Goal: Task Accomplishment & Management: Manage account settings

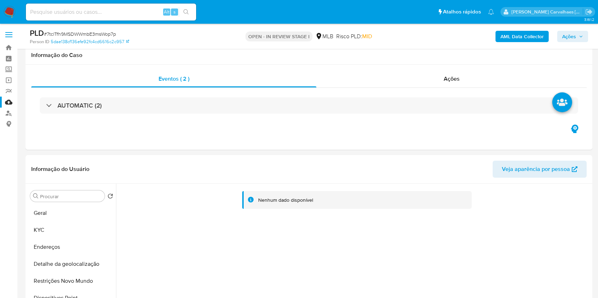
select select "10"
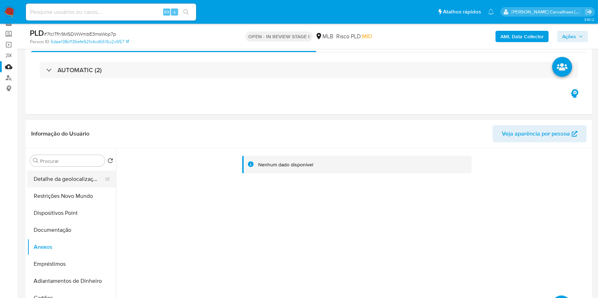
scroll to position [94, 0]
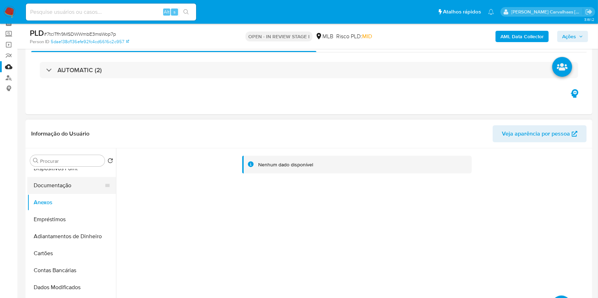
click at [68, 192] on button "Documentação" at bounding box center [68, 185] width 83 height 17
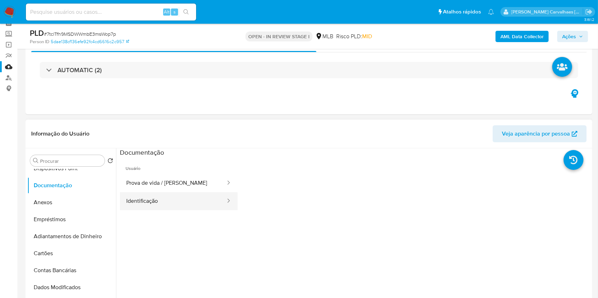
click at [164, 199] on button "Identificação" at bounding box center [173, 201] width 106 height 18
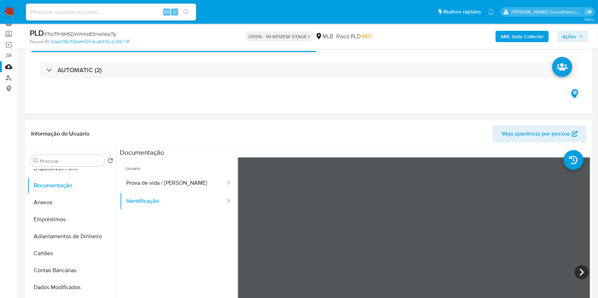
scroll to position [62, 0]
click at [574, 273] on icon at bounding box center [581, 272] width 14 height 14
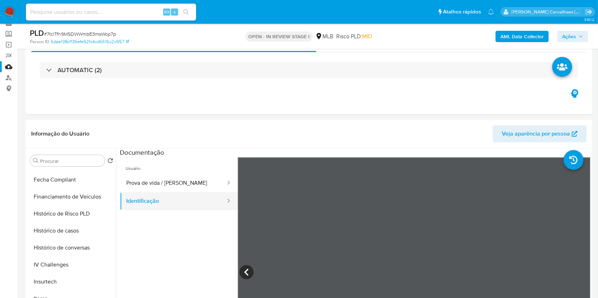
drag, startPoint x: 186, startPoint y: 194, endPoint x: 165, endPoint y: 208, distance: 25.5
click at [187, 194] on button "Identificação" at bounding box center [173, 201] width 106 height 18
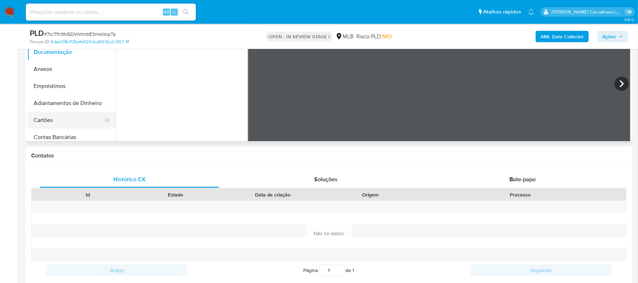
scroll to position [37, 0]
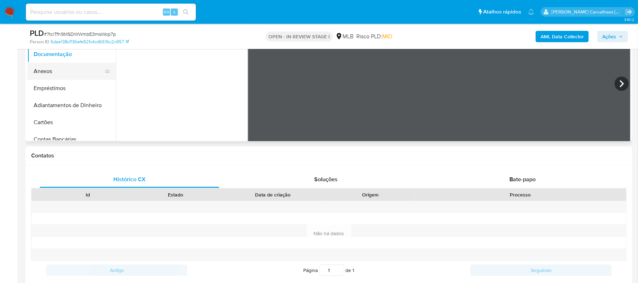
click at [55, 72] on button "Anexos" at bounding box center [68, 71] width 83 height 17
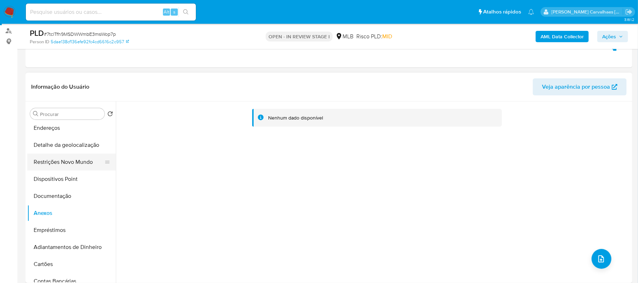
scroll to position [0, 0]
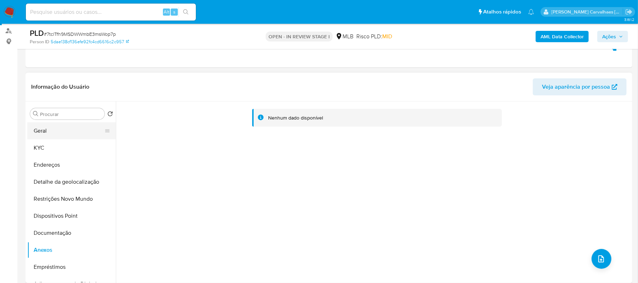
click at [52, 126] on button "Geral" at bounding box center [68, 130] width 83 height 17
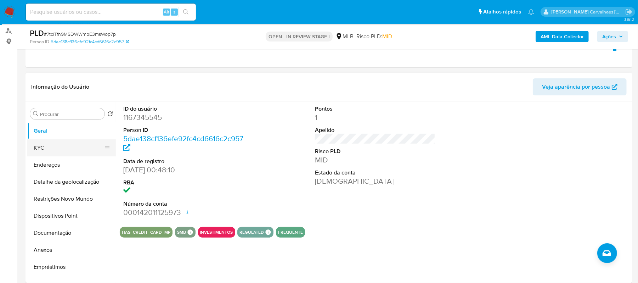
click at [41, 148] on button "KYC" at bounding box center [68, 147] width 83 height 17
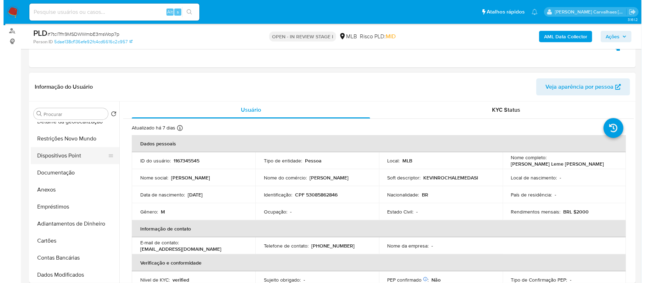
scroll to position [94, 0]
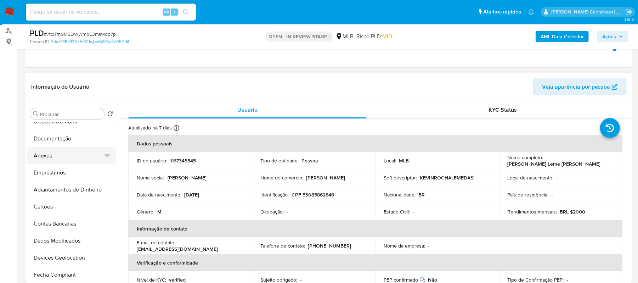
click at [52, 156] on button "Anexos" at bounding box center [68, 155] width 83 height 17
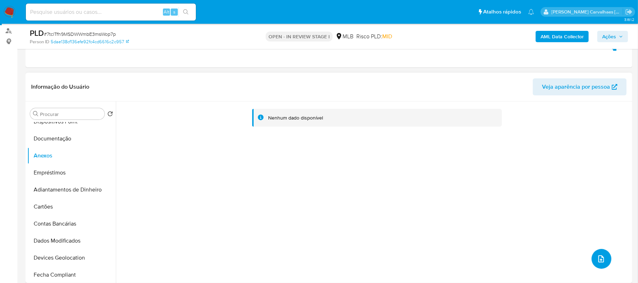
click at [597, 262] on icon "upload-file" at bounding box center [601, 258] width 9 height 9
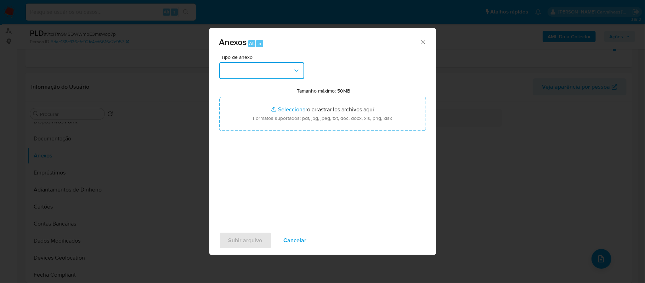
click at [299, 68] on icon "button" at bounding box center [296, 70] width 7 height 7
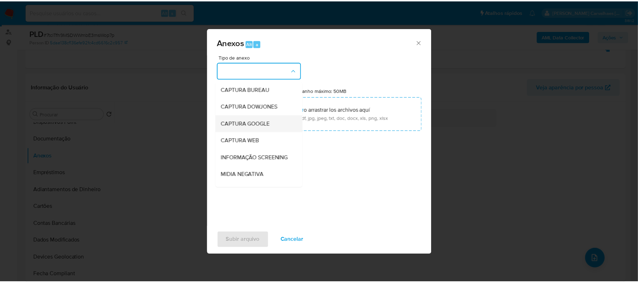
scroll to position [47, 0]
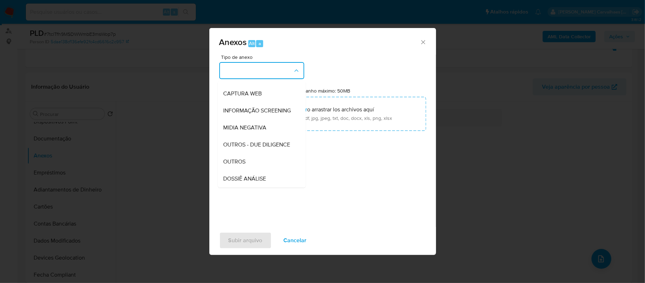
click at [233, 165] on span "OUTROS" at bounding box center [235, 161] width 22 height 7
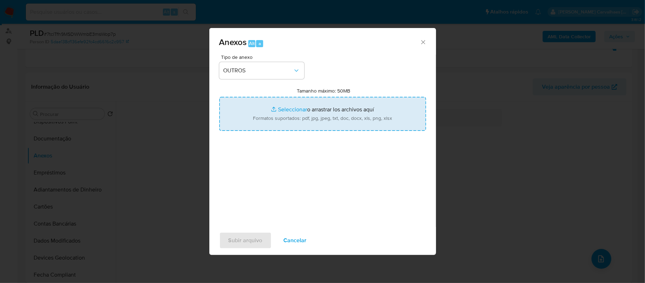
click at [281, 111] on input "Tamanho máximo: 50MB Seleccionar archivos" at bounding box center [322, 114] width 207 height 34
type input "C:\fakepath\SAR - xxxxx- CPF 53085862846 - KEVIN ROCHA LEME DA SILVA.pdf"
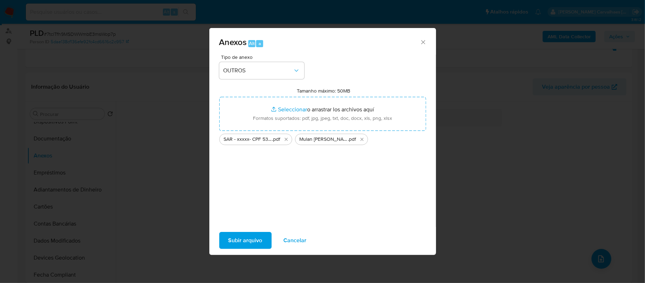
click at [251, 240] on span "Subir arquivo" at bounding box center [246, 241] width 34 height 16
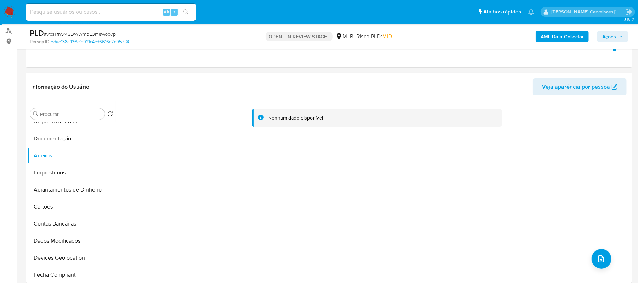
click at [597, 36] on span "Ações" at bounding box center [610, 36] width 14 height 11
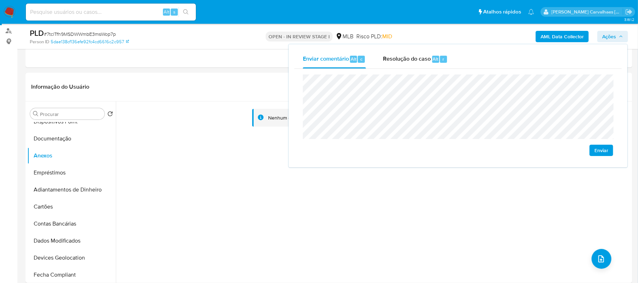
click at [291, 39] on div "PLD # 7tclTfh9MSDWWmbE3msWop7p Person ID 5dae138cf136efe92fc4cd6616c2c957 OPEN …" at bounding box center [329, 36] width 607 height 25
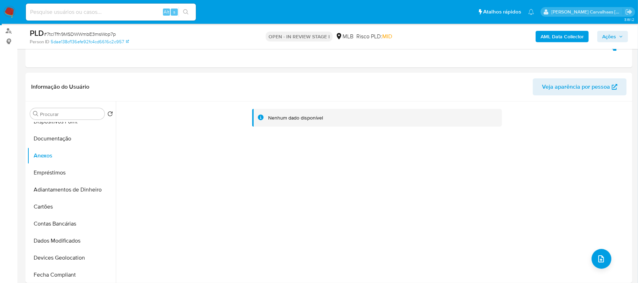
click at [597, 35] on span "Ações" at bounding box center [610, 36] width 14 height 11
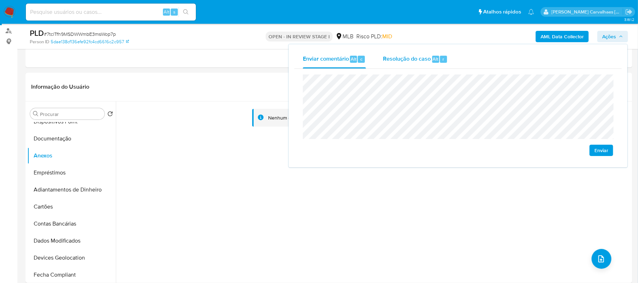
click at [413, 60] on span "Resolução do caso" at bounding box center [407, 59] width 48 height 8
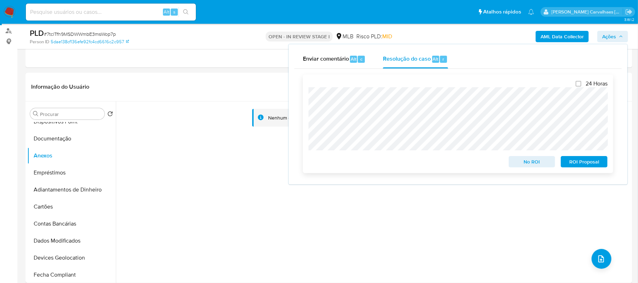
click at [580, 161] on span "ROI Proposal" at bounding box center [584, 162] width 37 height 10
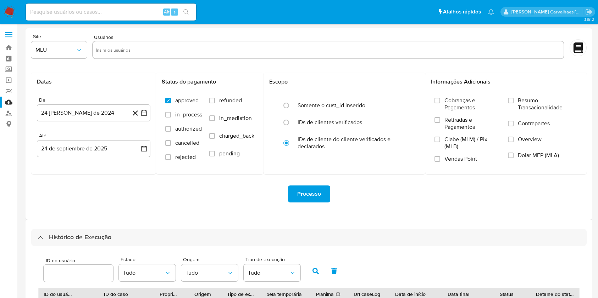
select select "10"
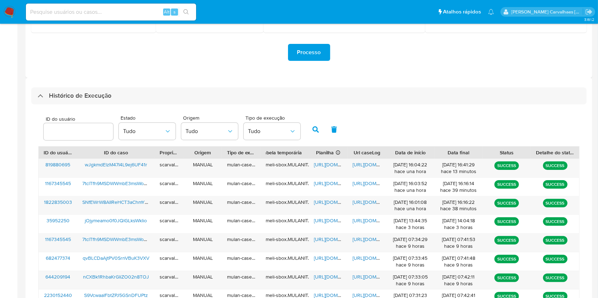
click at [10, 15] on img at bounding box center [10, 12] width 12 height 12
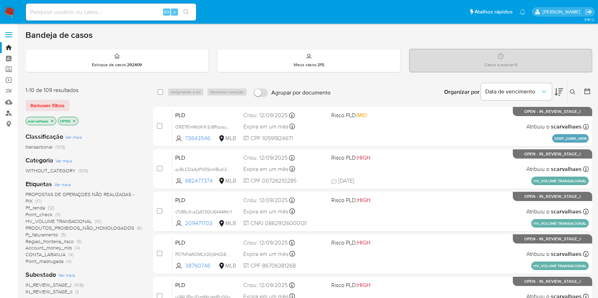
click at [9, 114] on link "Localizador de pessoas" at bounding box center [42, 113] width 84 height 11
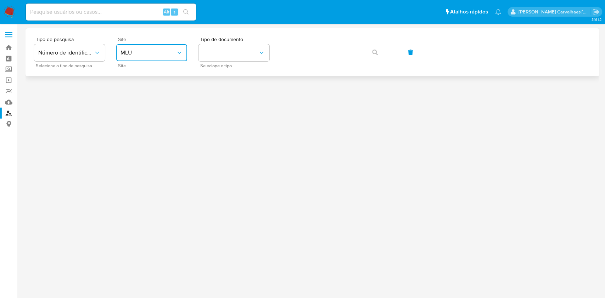
click at [181, 56] on button "MLU" at bounding box center [151, 52] width 71 height 17
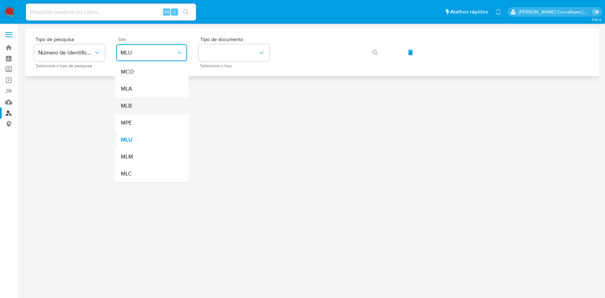
click at [142, 107] on div "MLB" at bounding box center [150, 105] width 58 height 17
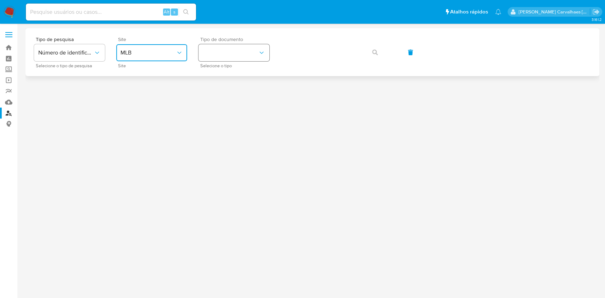
click at [239, 55] on button "identificationType" at bounding box center [233, 52] width 71 height 17
click at [227, 98] on div "CPF CPF" at bounding box center [232, 100] width 58 height 24
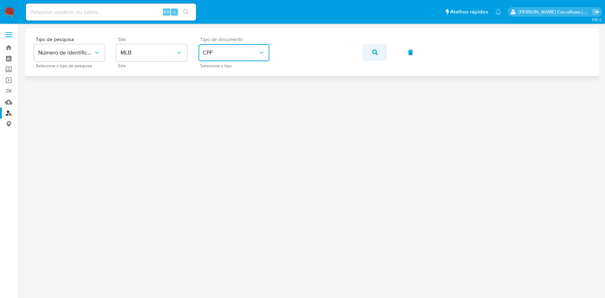
click at [375, 53] on icon "button" at bounding box center [375, 53] width 6 height 6
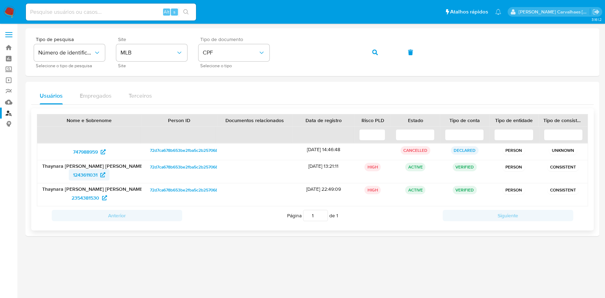
click at [96, 178] on span "1243611031" at bounding box center [85, 174] width 24 height 11
click at [79, 150] on span "747988959" at bounding box center [85, 151] width 25 height 11
click at [95, 200] on span "2354381530" at bounding box center [86, 197] width 28 height 11
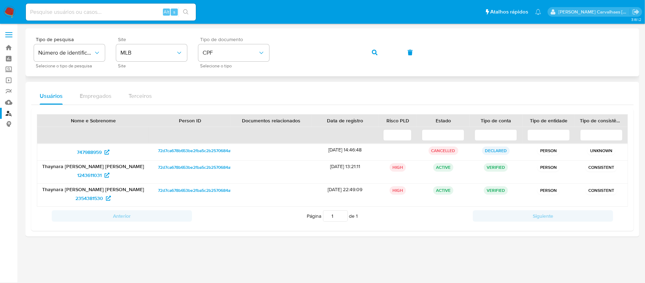
click at [278, 55] on div "Tipo de pesquisa Número de identificação Selecione o tipo de pesquisa Site MLB …" at bounding box center [332, 52] width 597 height 31
click at [372, 55] on icon "button" at bounding box center [375, 53] width 6 height 6
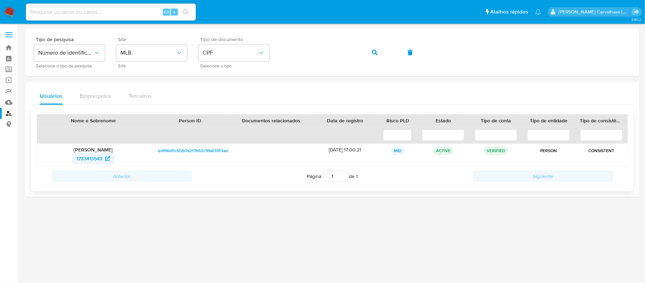
click at [90, 157] on span "1733413543" at bounding box center [90, 158] width 26 height 11
click at [268, 54] on div "Tipo de pesquisa Número de identificação Selecione o tipo de pesquisa Site MLB …" at bounding box center [332, 52] width 597 height 31
click at [376, 50] on icon "button" at bounding box center [375, 53] width 6 height 6
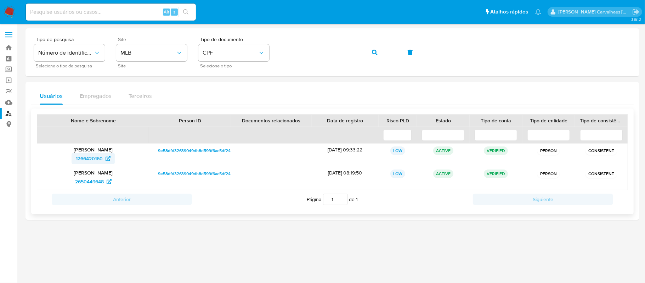
click at [95, 162] on span "1266420160" at bounding box center [89, 158] width 27 height 11
click at [99, 180] on span "2650449648" at bounding box center [89, 181] width 29 height 11
click at [278, 53] on div "Tipo de pesquisa Número de identificação Selecione o tipo de pesquisa Site MLB …" at bounding box center [332, 52] width 597 height 31
click at [370, 55] on button "button" at bounding box center [375, 52] width 24 height 17
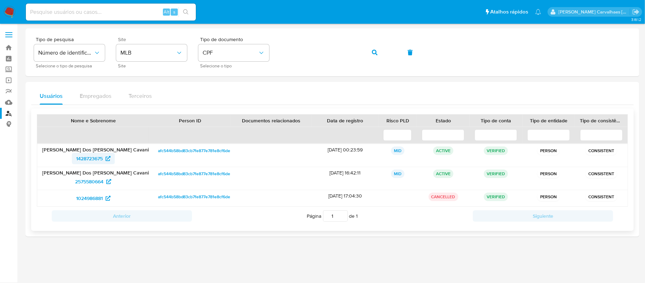
click at [95, 158] on span "1428723675" at bounding box center [89, 158] width 27 height 11
click at [94, 180] on span "2575580664" at bounding box center [89, 181] width 28 height 11
click at [92, 192] on div "1024986881" at bounding box center [93, 198] width 112 height 16
click at [91, 197] on span "1024986881" at bounding box center [89, 197] width 27 height 11
click at [371, 54] on button "button" at bounding box center [375, 52] width 24 height 17
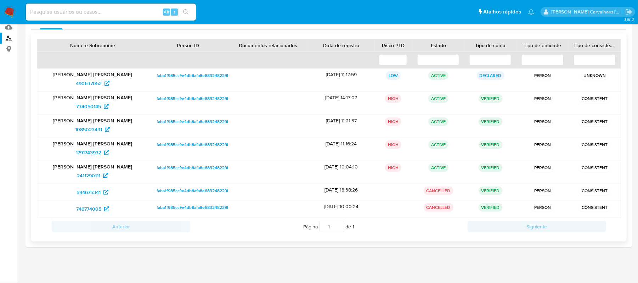
scroll to position [77, 0]
click at [88, 207] on span "746774005" at bounding box center [88, 208] width 25 height 11
click at [97, 189] on span "594675341" at bounding box center [89, 191] width 24 height 11
click at [99, 176] on span "2411290111" at bounding box center [88, 175] width 23 height 11
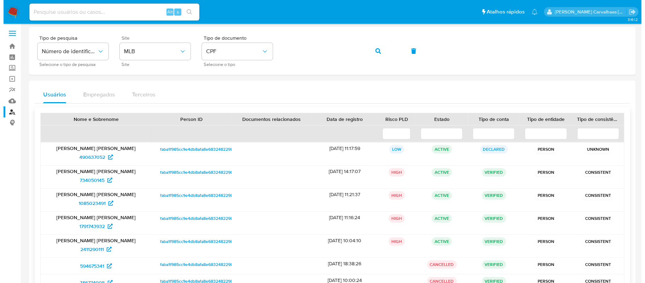
scroll to position [0, 0]
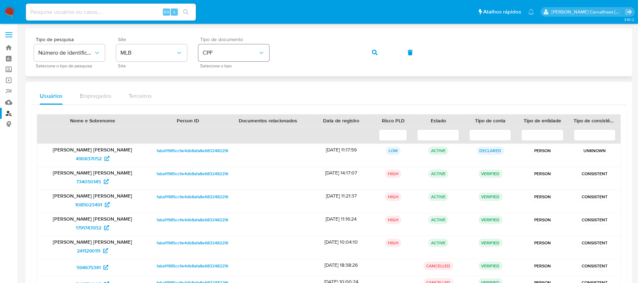
click at [257, 53] on div "Tipo de pesquisa Número de identificação Selecione o tipo de pesquisa Site MLB …" at bounding box center [329, 52] width 590 height 31
click at [379, 54] on button "button" at bounding box center [375, 52] width 24 height 17
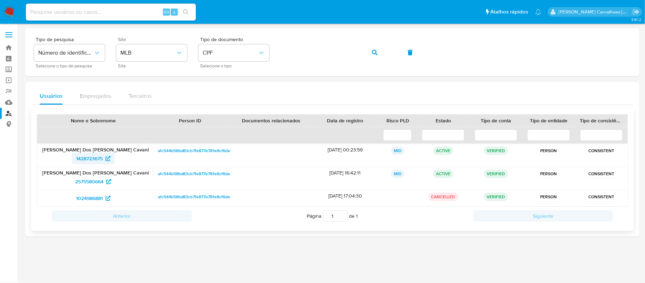
click at [92, 157] on span "1428723675" at bounding box center [89, 158] width 27 height 11
click at [183, 174] on span "afc544b58bd83cb7fe877e781e8cf6de" at bounding box center [194, 173] width 73 height 9
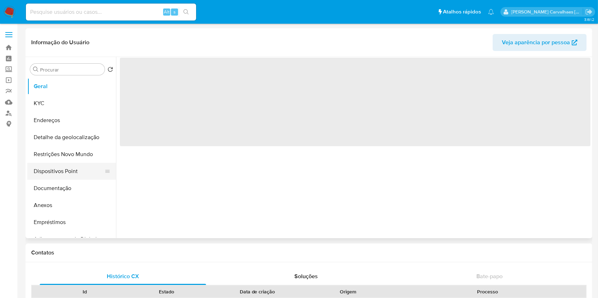
select select "10"
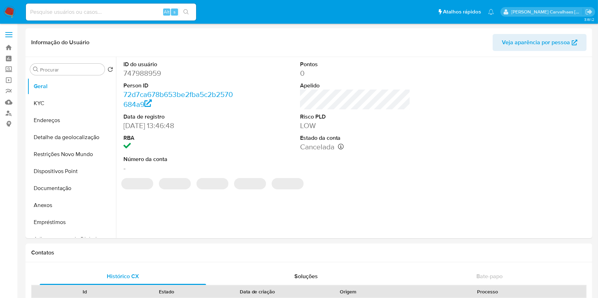
select select "10"
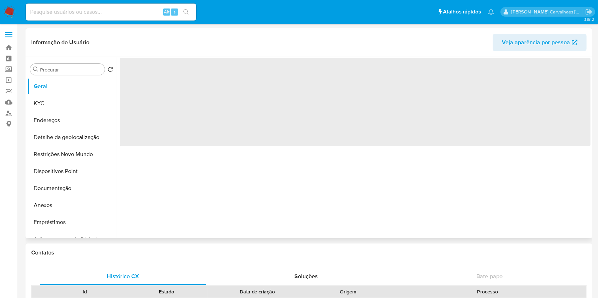
select select "10"
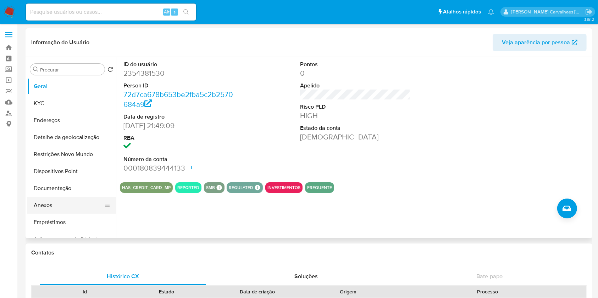
click at [55, 205] on button "Anexos" at bounding box center [68, 205] width 83 height 17
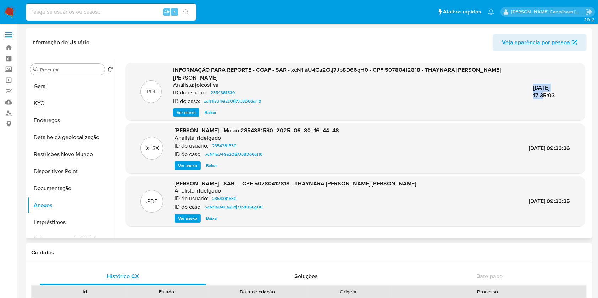
drag, startPoint x: 514, startPoint y: 89, endPoint x: 539, endPoint y: 86, distance: 24.6
click at [555, 86] on div "03/Jul/2025 17:35:03" at bounding box center [551, 91] width 37 height 15
copy span "03/Jul/2025"
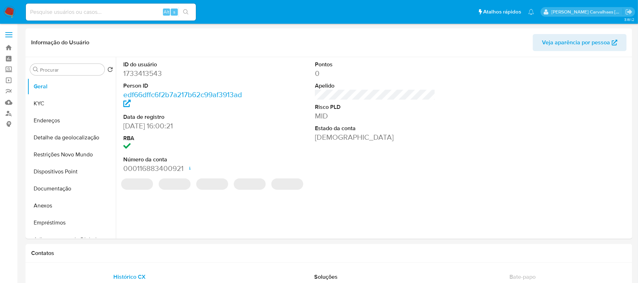
select select "10"
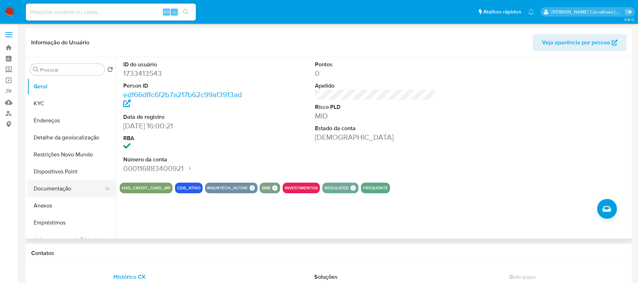
click at [44, 189] on button "Documentação" at bounding box center [68, 188] width 83 height 17
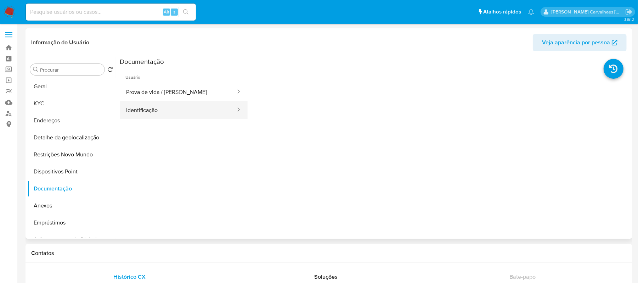
click at [180, 119] on button "Identificação" at bounding box center [178, 110] width 117 height 18
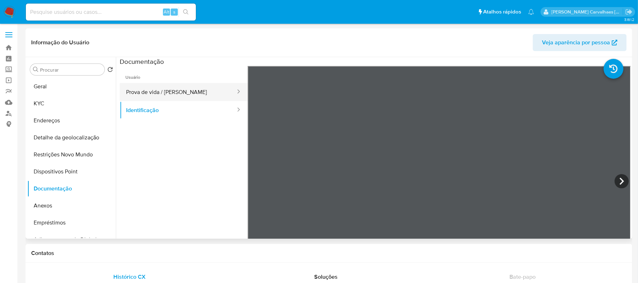
click at [171, 91] on button "Prova de vida / Selfie" at bounding box center [178, 92] width 117 height 18
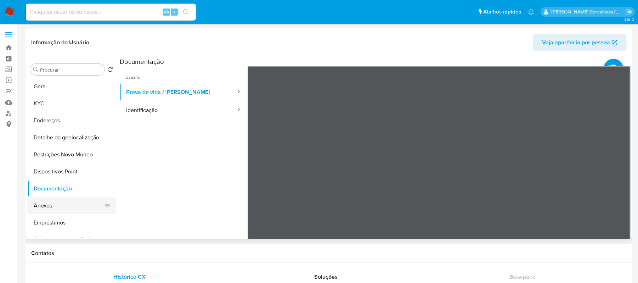
click at [49, 209] on button "Anexos" at bounding box center [68, 205] width 83 height 17
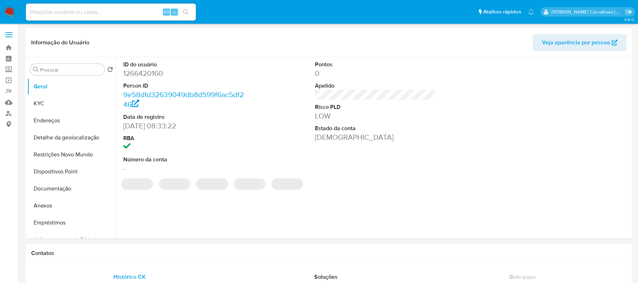
select select "10"
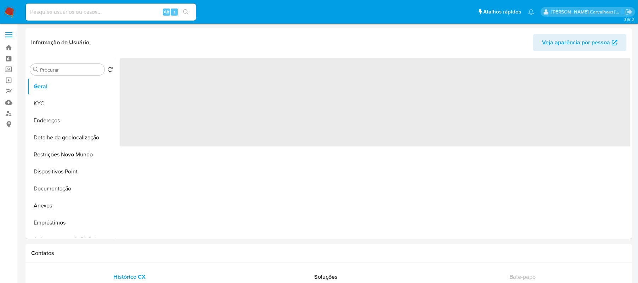
select select "10"
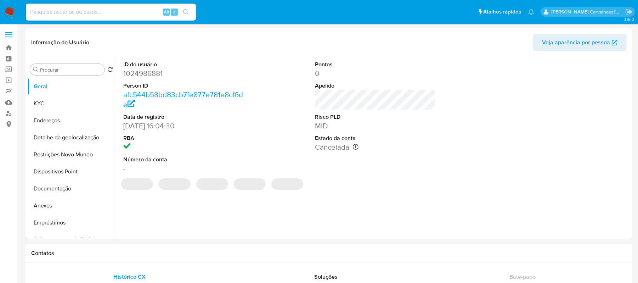
select select "10"
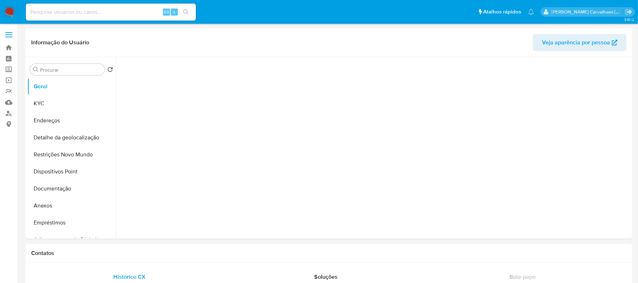
select select "10"
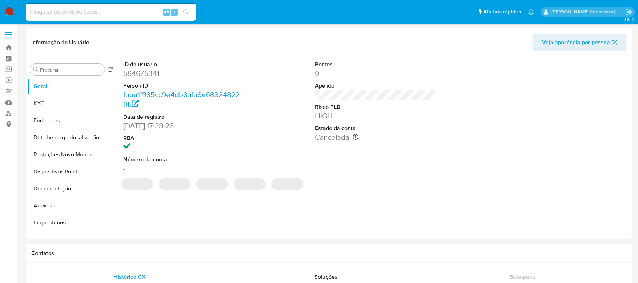
select select "10"
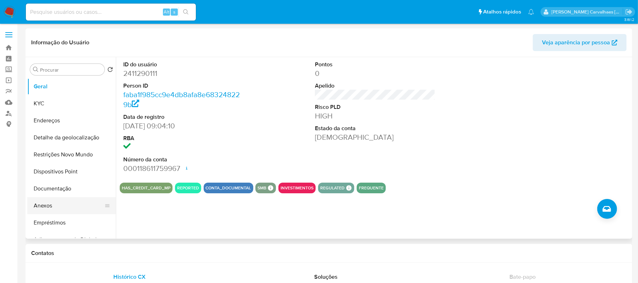
click at [50, 209] on button "Anexos" at bounding box center [68, 205] width 83 height 17
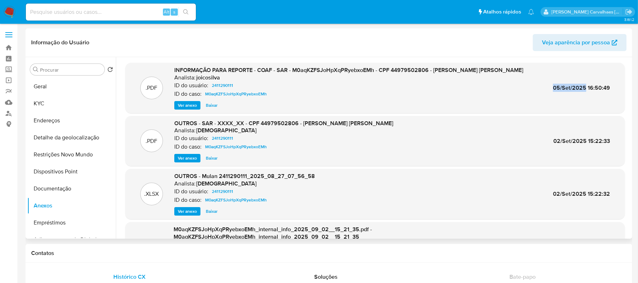
drag, startPoint x: 550, startPoint y: 90, endPoint x: 584, endPoint y: 90, distance: 34.0
click at [584, 90] on div ".PDF INFORMAÇÃO PARA REPORTE - COAF - SAR - M0aqKZFSJoHpXqPRyebxoEMh - CPF 4497…" at bounding box center [375, 87] width 493 height 43
copy span "05/Set/2025"
click at [186, 105] on span "Ver anexo" at bounding box center [187, 105] width 19 height 7
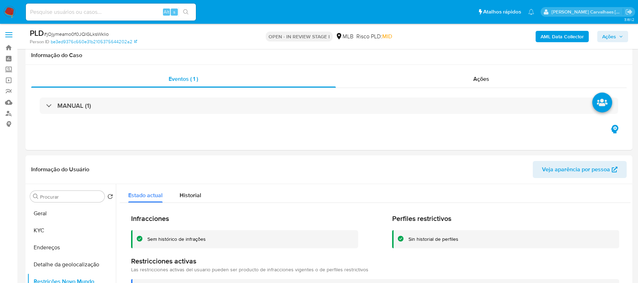
select select "10"
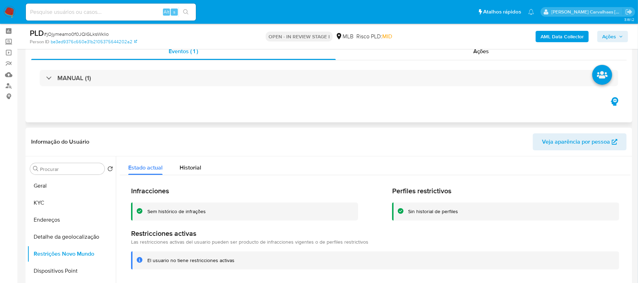
scroll to position [19, 0]
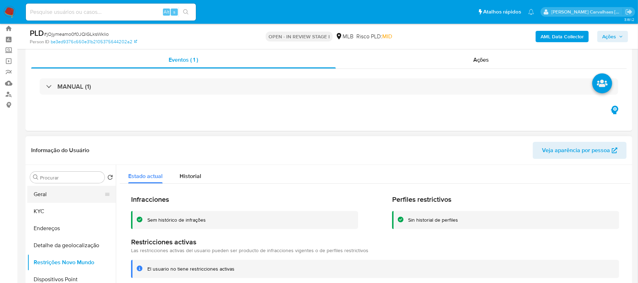
click at [55, 193] on button "Geral" at bounding box center [68, 194] width 83 height 17
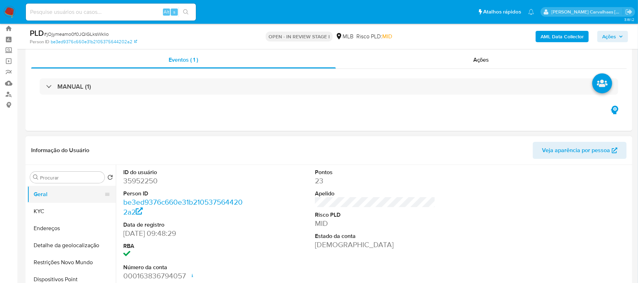
click at [52, 191] on button "Geral" at bounding box center [68, 194] width 83 height 17
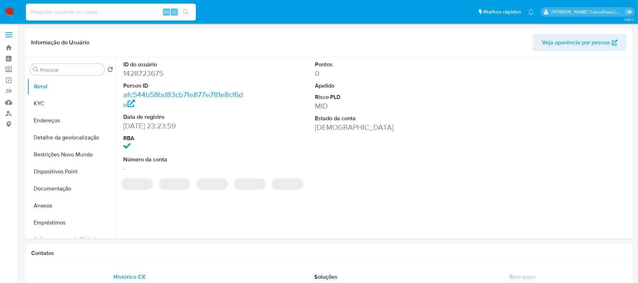
select select "10"
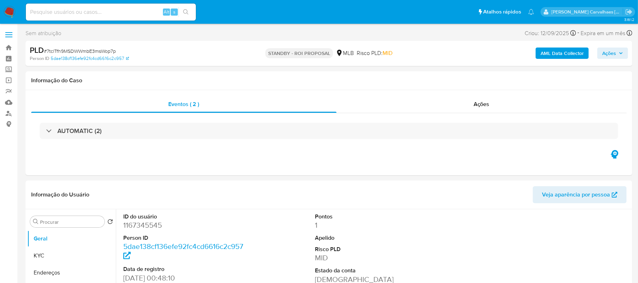
select select "10"
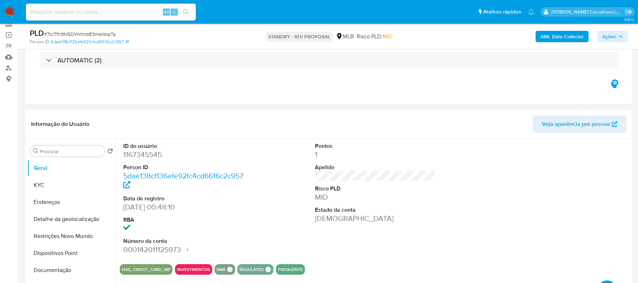
scroll to position [47, 0]
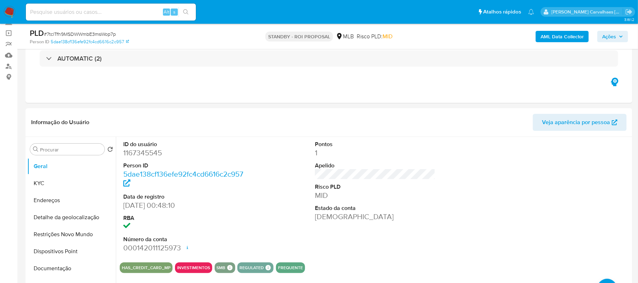
click at [71, 7] on input at bounding box center [111, 11] width 170 height 9
paste input "qvBLCDaAjtPV0SrnVBuK3VXV"
type input "qvBLCDaAjtPV0SrnVBuK3VXV"
click at [188, 13] on icon "search-icon" at bounding box center [185, 11] width 5 height 5
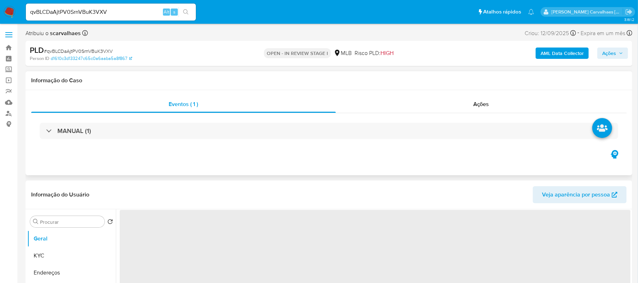
select select "10"
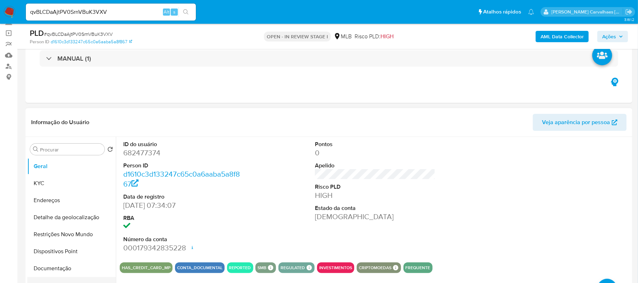
scroll to position [47, 0]
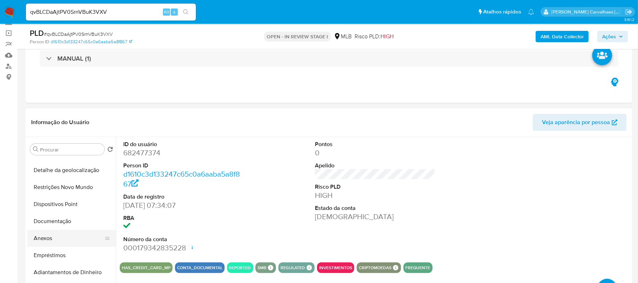
click at [40, 243] on button "Anexos" at bounding box center [68, 238] width 83 height 17
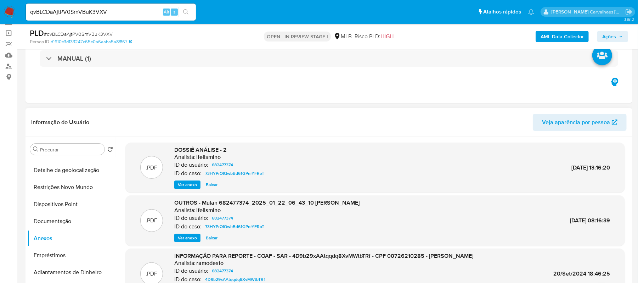
click at [196, 185] on span "Ver anexo" at bounding box center [187, 184] width 19 height 7
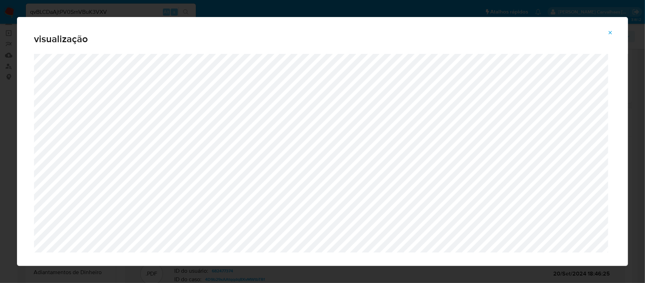
click at [610, 33] on icon "Attachment preview" at bounding box center [611, 33] width 6 height 6
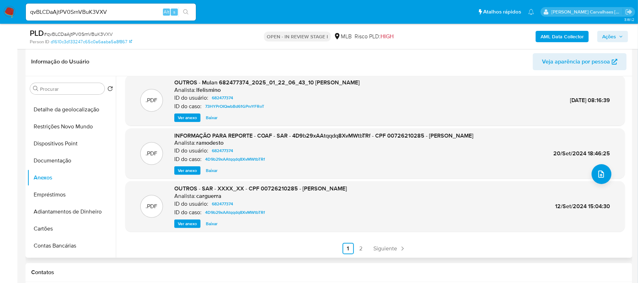
scroll to position [142, 0]
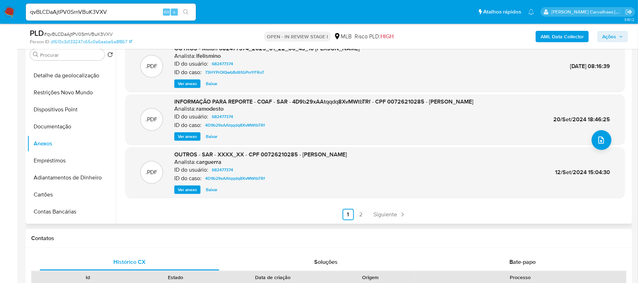
click at [359, 213] on link "2" at bounding box center [361, 214] width 11 height 11
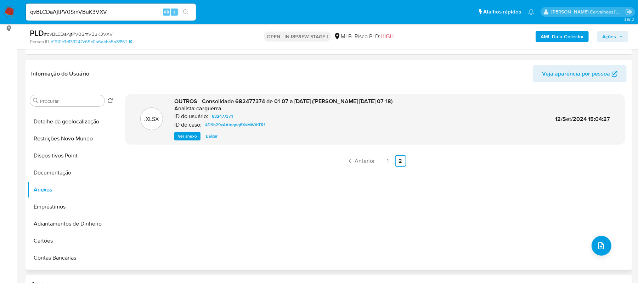
scroll to position [94, 0]
click at [388, 164] on link "1" at bounding box center [387, 162] width 11 height 11
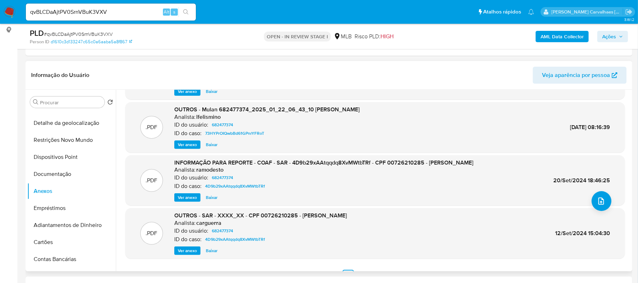
scroll to position [60, 0]
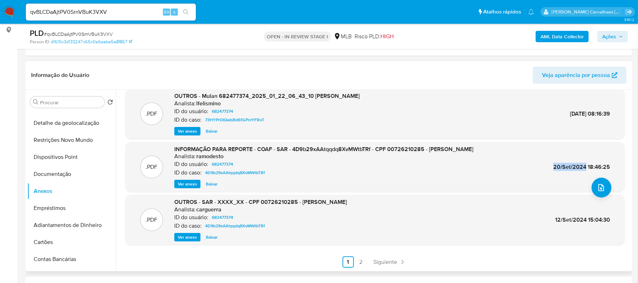
drag, startPoint x: 552, startPoint y: 165, endPoint x: 584, endPoint y: 168, distance: 33.1
click at [584, 168] on div ".PDF INFORMAÇÃO PARA REPORTE - COAF - SAR - 4D9b29xAAtqqdq8XvMWtbTRf - CPF 0072…" at bounding box center [375, 166] width 493 height 43
copy span "20/Set/2024"
click at [184, 183] on span "Ver anexo" at bounding box center [187, 183] width 19 height 7
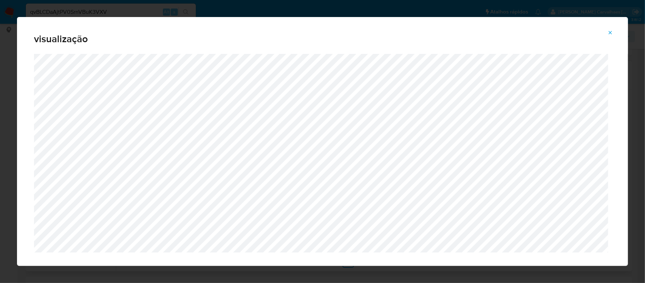
click at [611, 30] on icon "Attachment preview" at bounding box center [611, 33] width 6 height 6
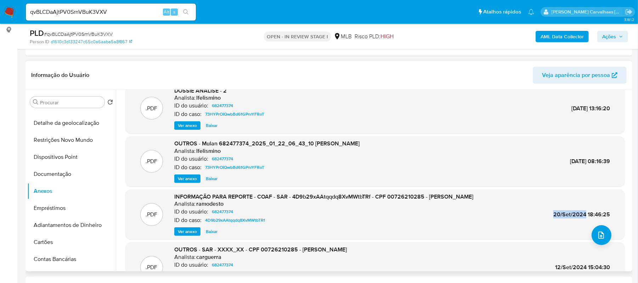
scroll to position [0, 0]
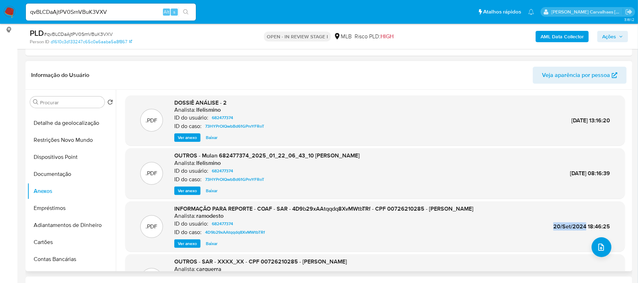
click at [183, 135] on span "Ver anexo" at bounding box center [187, 137] width 19 height 7
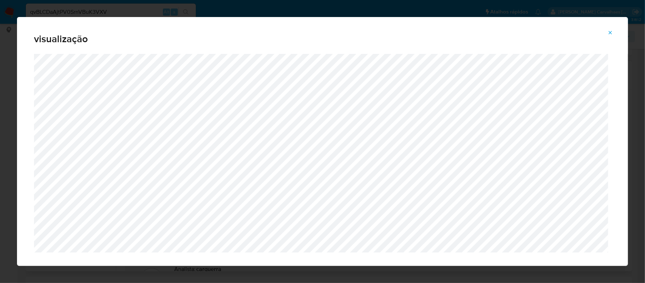
click at [611, 32] on icon "Attachment preview" at bounding box center [611, 33] width 6 height 6
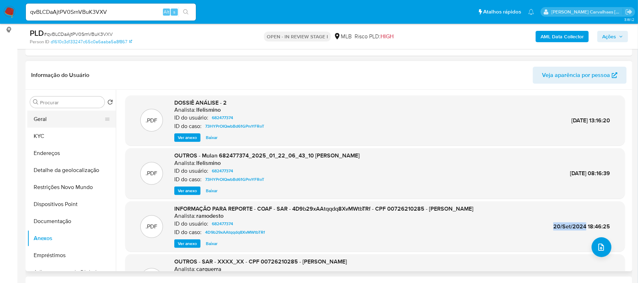
click at [46, 121] on button "Geral" at bounding box center [68, 119] width 83 height 17
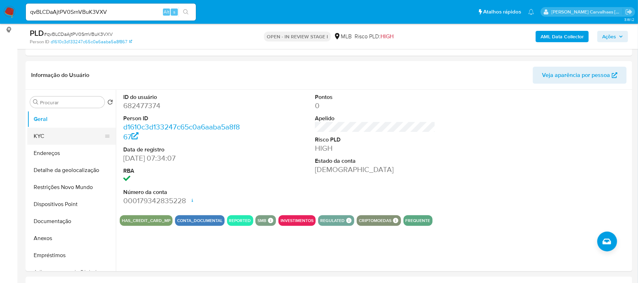
click at [60, 138] on button "KYC" at bounding box center [68, 136] width 83 height 17
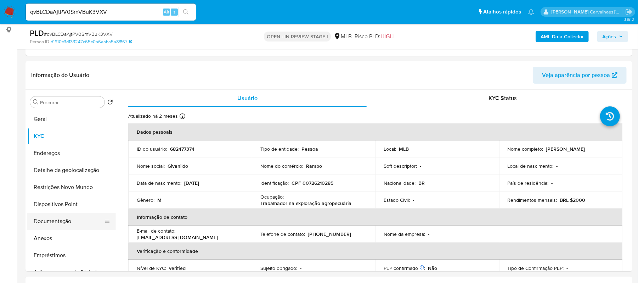
click at [74, 216] on button "Documentação" at bounding box center [68, 221] width 83 height 17
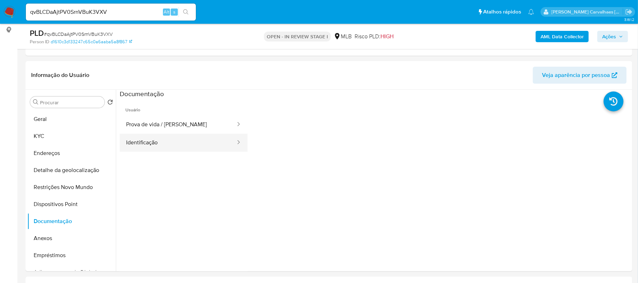
click at [176, 140] on button "Identificação" at bounding box center [178, 143] width 117 height 18
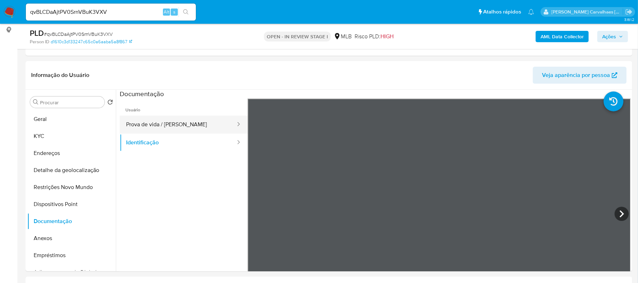
click at [192, 125] on button "Prova de vida / [PERSON_NAME]" at bounding box center [178, 125] width 117 height 18
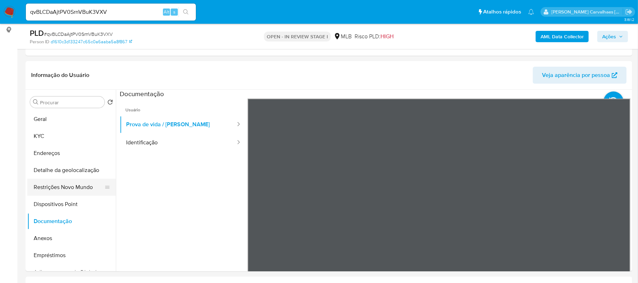
click at [88, 186] on button "Restrições Novo Mundo" at bounding box center [68, 187] width 83 height 17
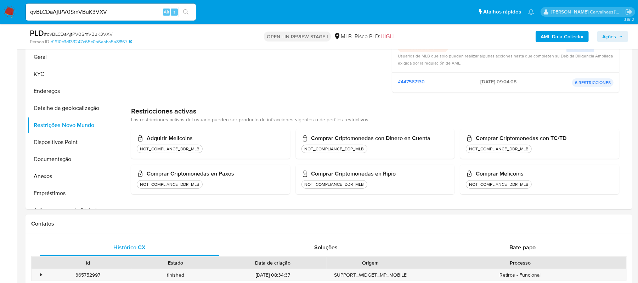
scroll to position [236, 0]
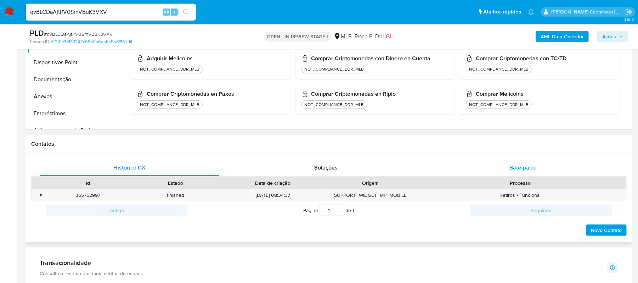
click at [522, 165] on span "Bate-papo" at bounding box center [523, 167] width 26 height 8
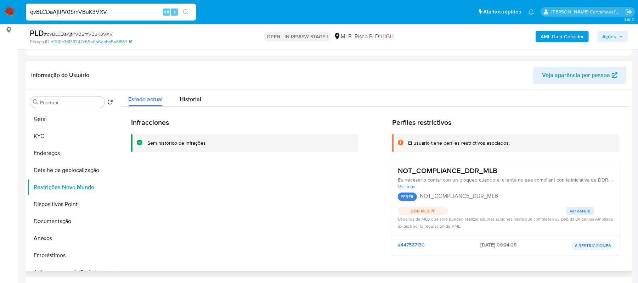
scroll to position [0, 0]
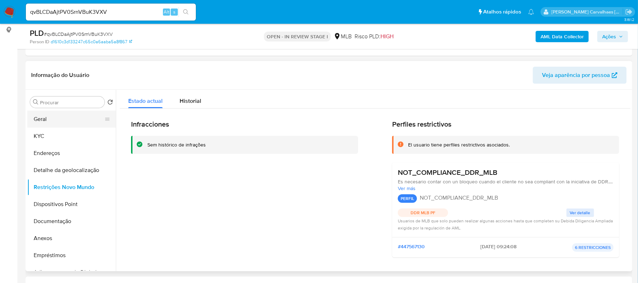
click at [53, 121] on button "Geral" at bounding box center [68, 119] width 83 height 17
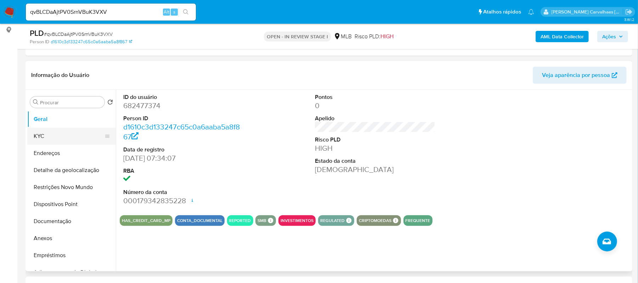
drag, startPoint x: 42, startPoint y: 133, endPoint x: 107, endPoint y: 141, distance: 65.3
click at [43, 133] on button "KYC" at bounding box center [68, 136] width 83 height 17
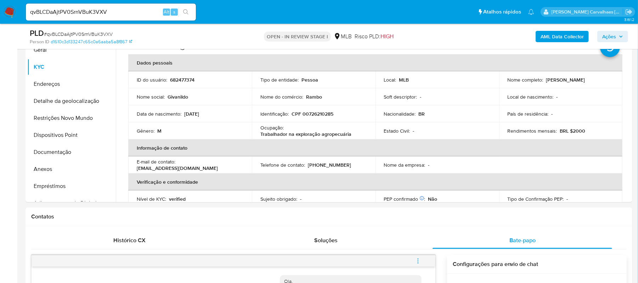
scroll to position [181, 0]
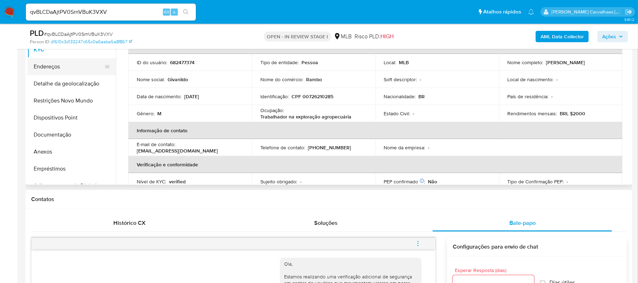
click at [67, 69] on button "Endereços" at bounding box center [68, 66] width 83 height 17
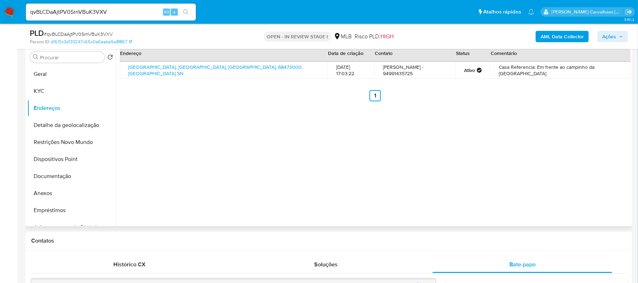
scroll to position [134, 0]
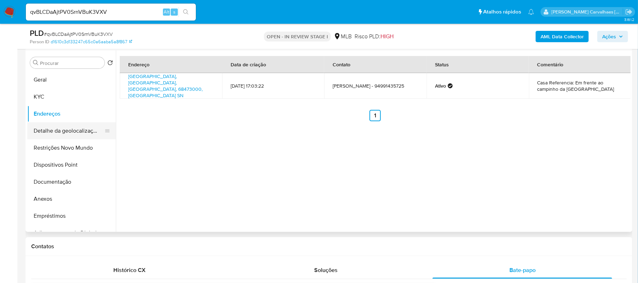
click at [64, 131] on button "Detalhe da geolocalização" at bounding box center [68, 130] width 83 height 17
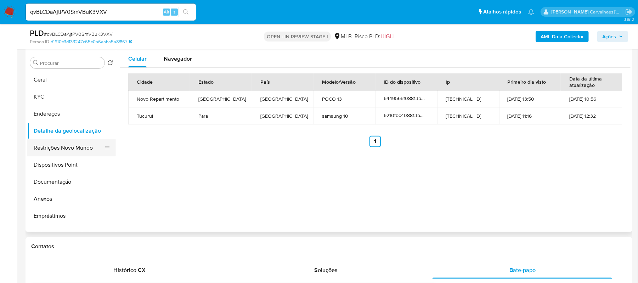
click at [61, 149] on button "Restrições Novo Mundo" at bounding box center [68, 147] width 83 height 17
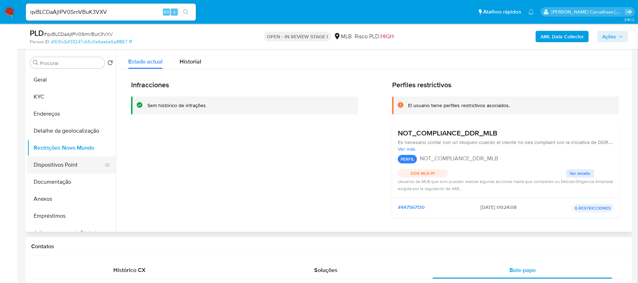
drag, startPoint x: 60, startPoint y: 164, endPoint x: 69, endPoint y: 165, distance: 9.2
click at [61, 164] on button "Dispositivos Point" at bounding box center [68, 164] width 83 height 17
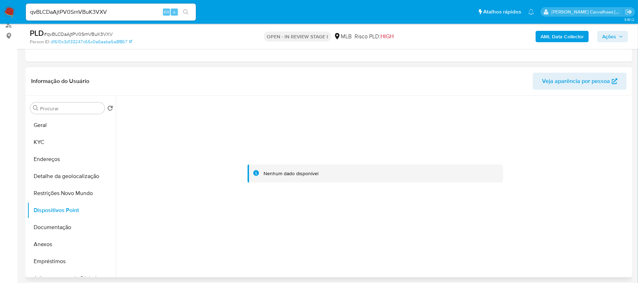
scroll to position [86, 0]
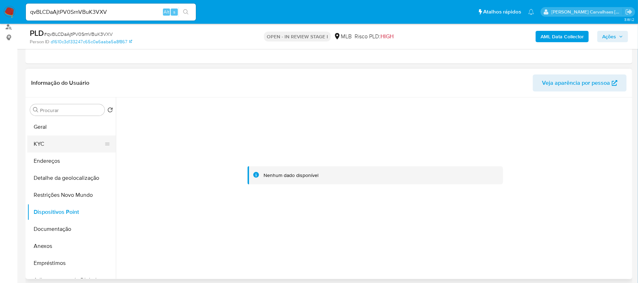
click at [45, 145] on button "KYC" at bounding box center [68, 143] width 83 height 17
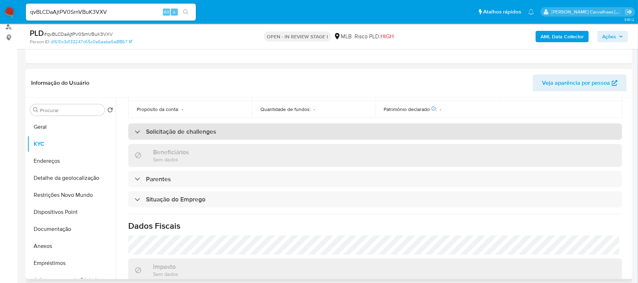
scroll to position [284, 0]
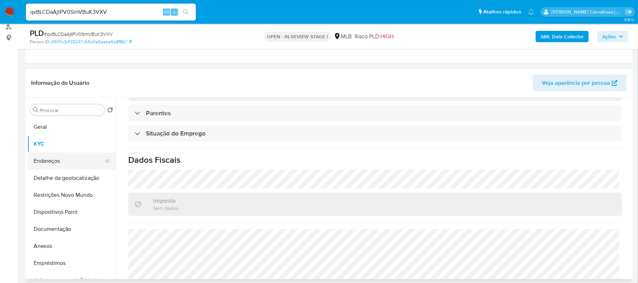
click at [50, 166] on button "Endereços" at bounding box center [68, 160] width 83 height 17
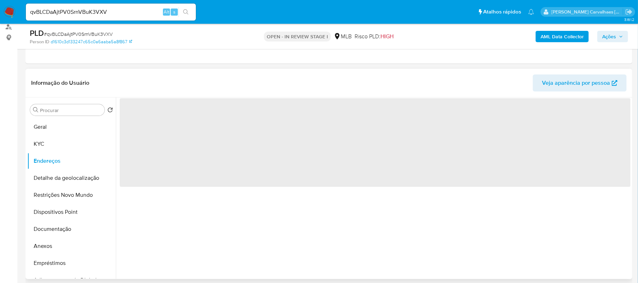
scroll to position [0, 0]
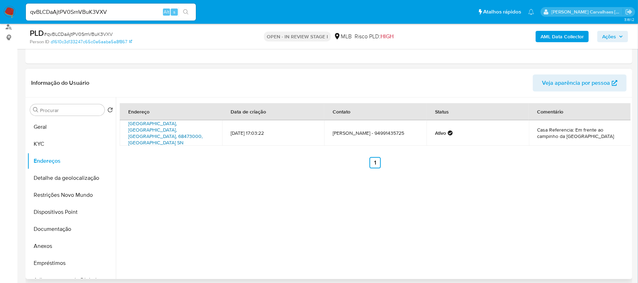
click at [165, 130] on link "Avenida Marabá Sn, Novo Repartimento, Pará, 68473000, Brasil SN" at bounding box center [165, 133] width 74 height 26
click at [44, 141] on button "KYC" at bounding box center [68, 143] width 83 height 17
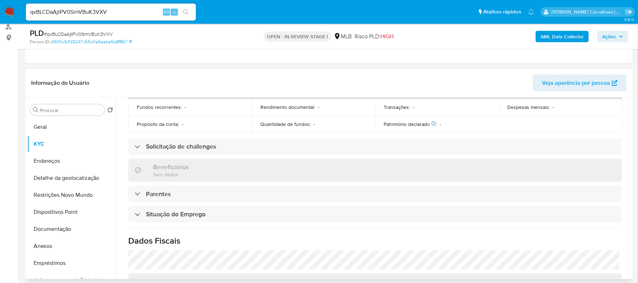
scroll to position [236, 0]
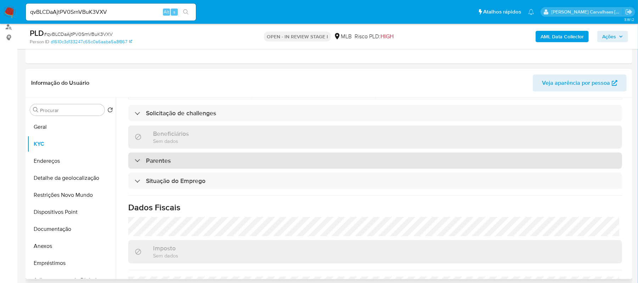
click at [191, 163] on div "Parentes" at bounding box center [375, 160] width 494 height 16
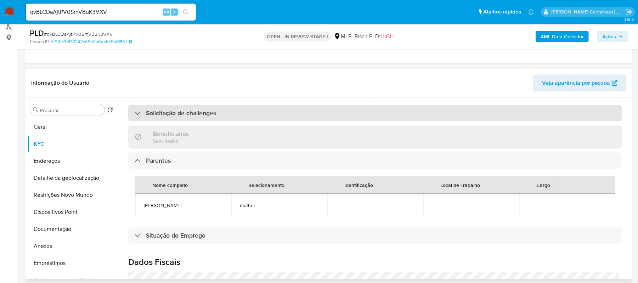
click at [175, 119] on div "Solicitação de challenges" at bounding box center [375, 113] width 494 height 16
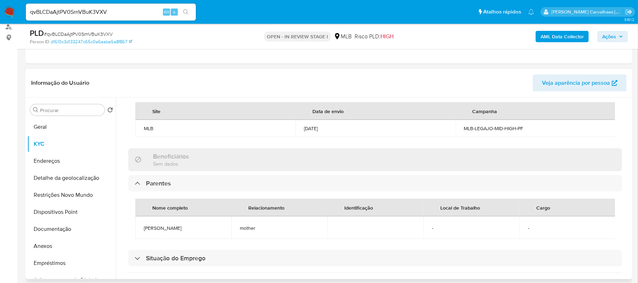
scroll to position [331, 0]
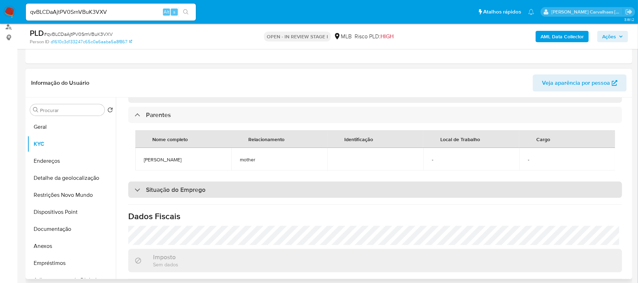
click at [198, 194] on h3 "Situação do Emprego" at bounding box center [176, 190] width 60 height 8
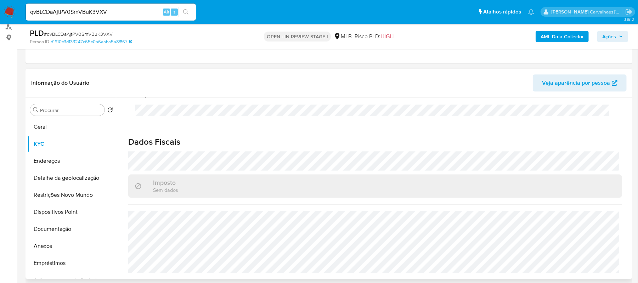
scroll to position [522, 0]
click at [66, 245] on button "Anexos" at bounding box center [68, 245] width 83 height 17
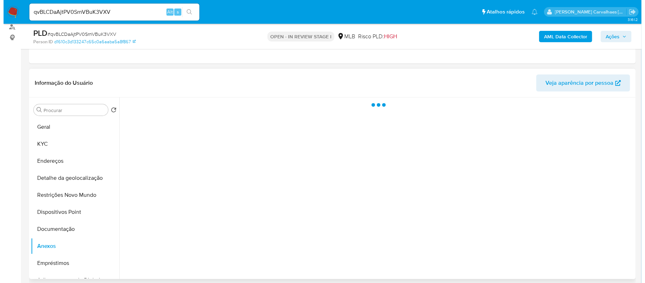
scroll to position [0, 0]
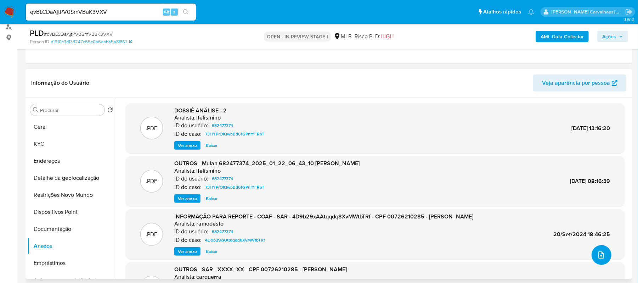
click at [597, 254] on icon "upload-file" at bounding box center [601, 255] width 9 height 9
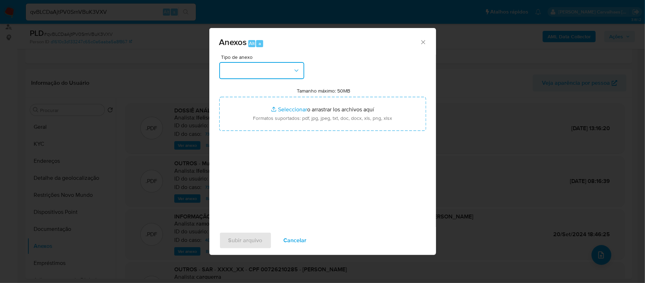
click at [254, 68] on button "button" at bounding box center [261, 70] width 85 height 17
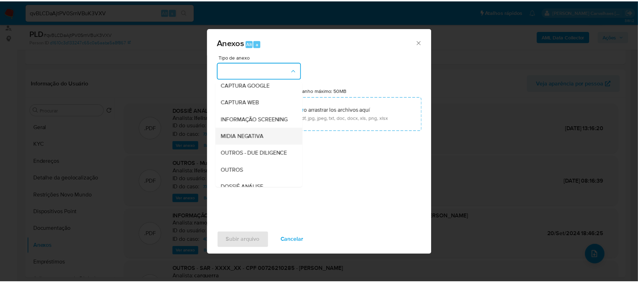
scroll to position [47, 0]
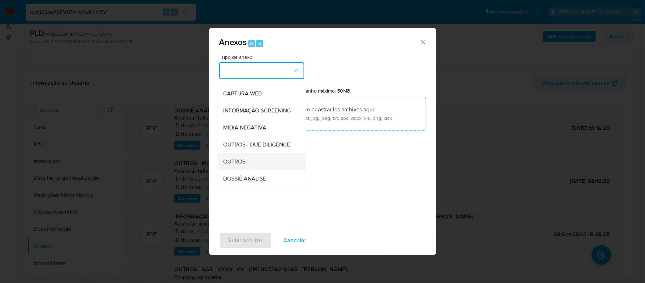
click at [251, 170] on div "OUTROS" at bounding box center [260, 161] width 72 height 17
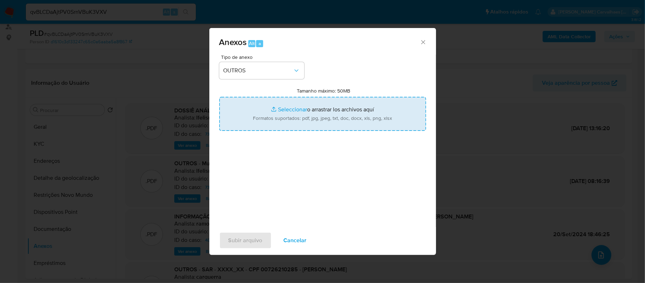
click at [286, 112] on input "Tamanho máximo: 50MB Seleccionar archivos" at bounding box center [322, 114] width 207 height 34
click at [289, 110] on input "Tamanho máximo: 50MB Seleccionar archivos" at bounding box center [322, 114] width 207 height 34
type input "C:\fakepath\Mulan Givanildo Oliveira Leal 682477374_2025_09_24_06_39_01 - Tabla…"
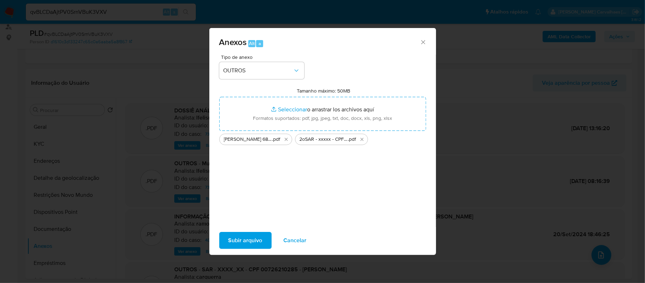
click at [252, 236] on span "Subir arquivo" at bounding box center [246, 241] width 34 height 16
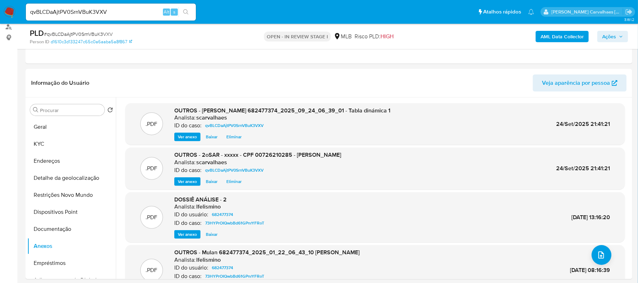
click at [610, 33] on span "Ações" at bounding box center [610, 36] width 14 height 11
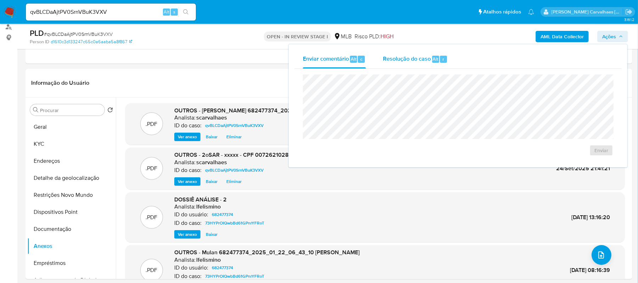
click at [399, 59] on span "Resolução do caso" at bounding box center [407, 59] width 48 height 8
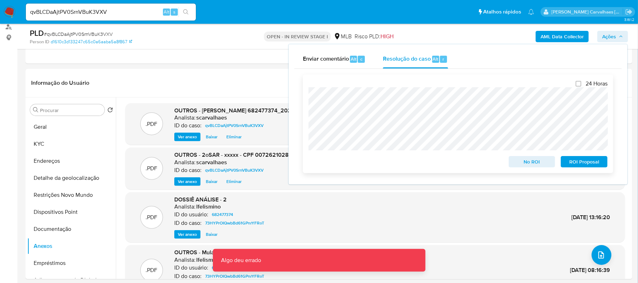
click at [578, 164] on span "ROI Proposal" at bounding box center [584, 162] width 37 height 10
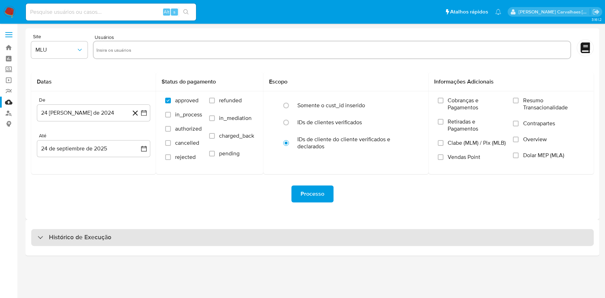
click at [68, 234] on h3 "Histórico de Execução" at bounding box center [80, 238] width 62 height 9
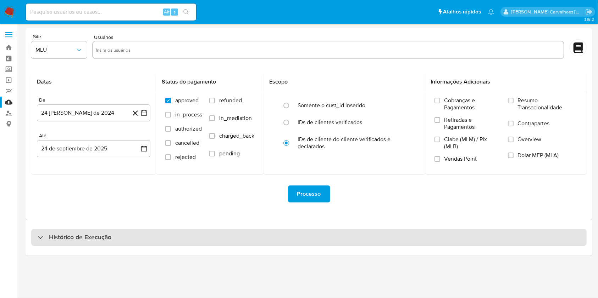
select select "10"
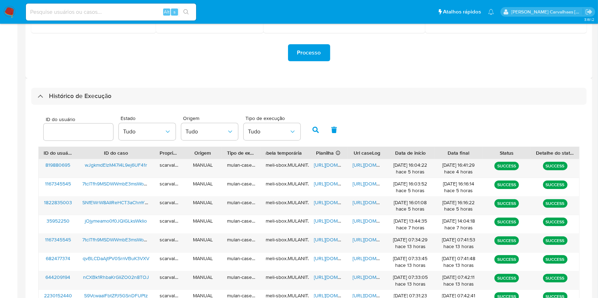
scroll to position [142, 0]
click at [372, 202] on span "[URL][DOMAIN_NAME]" at bounding box center [376, 202] width 49 height 7
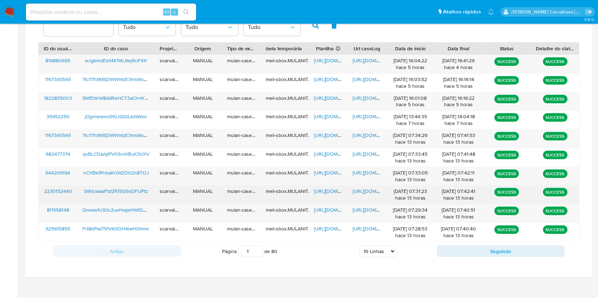
scroll to position [255, 0]
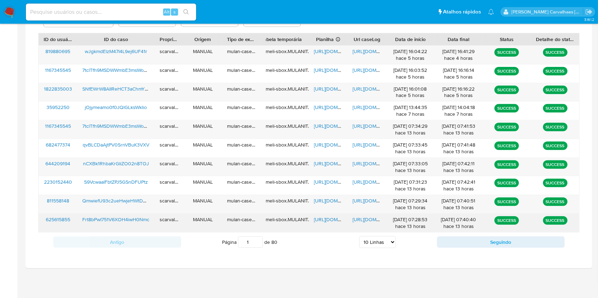
click at [364, 214] on div "[URL][DOMAIN_NAME]" at bounding box center [366, 223] width 39 height 18
click at [364, 220] on span "[URL][DOMAIN_NAME]" at bounding box center [376, 219] width 49 height 7
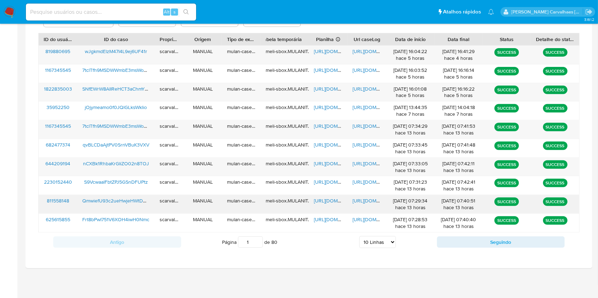
click at [362, 201] on span "[URL][DOMAIN_NAME]" at bounding box center [376, 200] width 49 height 7
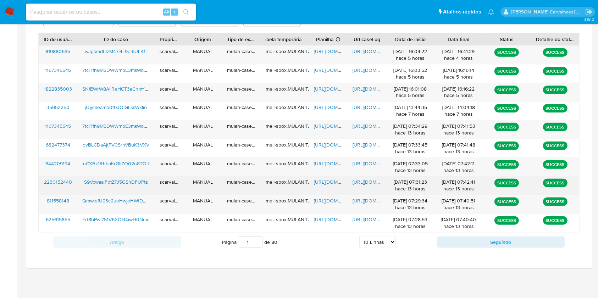
click at [360, 183] on span "[URL][DOMAIN_NAME]" at bounding box center [376, 182] width 49 height 7
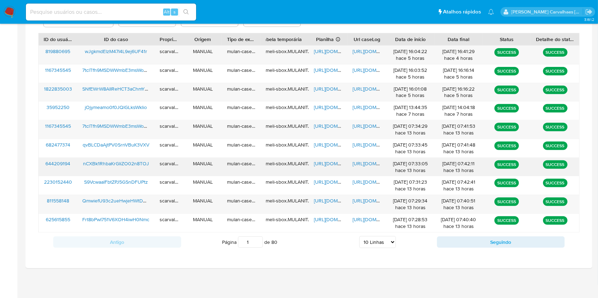
click at [360, 165] on span "[URL][DOMAIN_NAME]" at bounding box center [376, 163] width 49 height 7
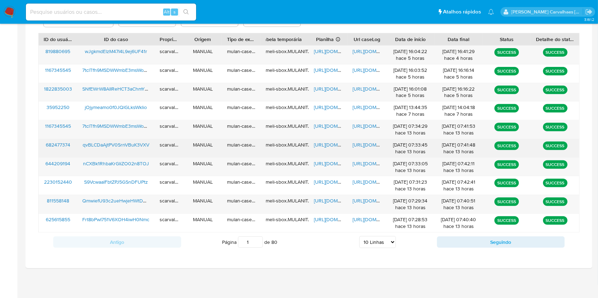
click at [372, 148] on span "[URL][DOMAIN_NAME]" at bounding box center [376, 144] width 49 height 7
click at [323, 147] on span "[URL][DOMAIN_NAME]" at bounding box center [338, 144] width 49 height 7
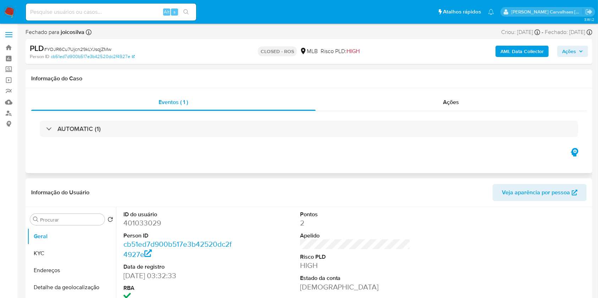
select select "10"
paste input "SNfEWrW8AIIReHCT3aChmYWj"
type input "SNfEWrW8AIIReHCT3aChmYWj"
click at [188, 12] on icon "search-icon" at bounding box center [186, 12] width 6 height 6
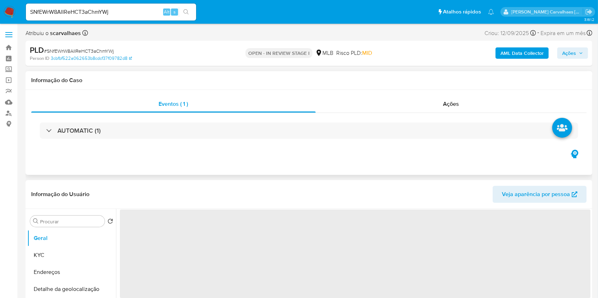
select select "10"
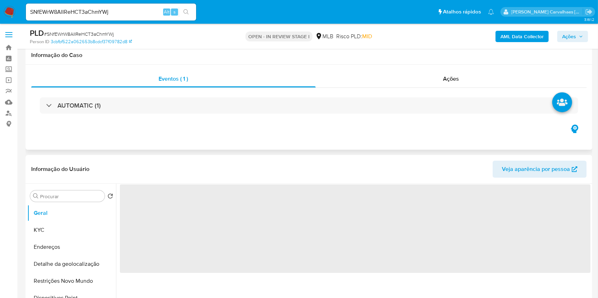
scroll to position [142, 0]
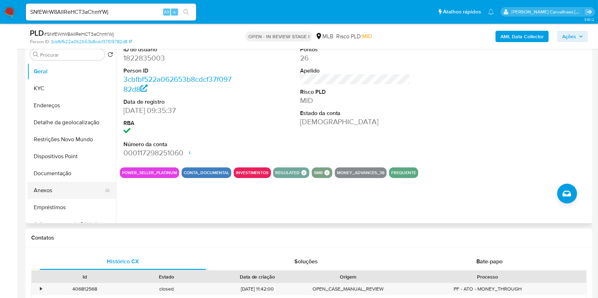
click at [65, 194] on button "Anexos" at bounding box center [68, 190] width 83 height 17
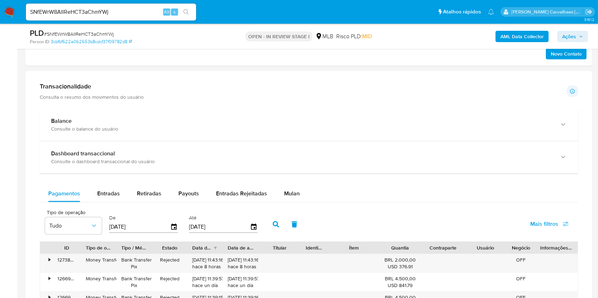
scroll to position [567, 0]
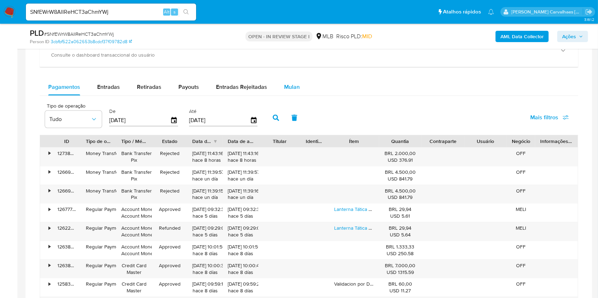
click at [290, 86] on span "Mulan" at bounding box center [292, 87] width 16 height 8
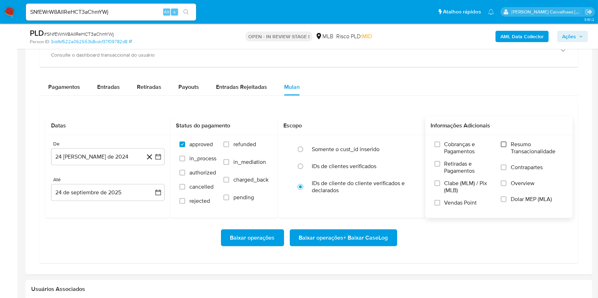
click at [503, 142] on input "Resumo Transacionalidade" at bounding box center [503, 145] width 6 height 6
click at [160, 160] on icon "button" at bounding box center [158, 156] width 7 height 7
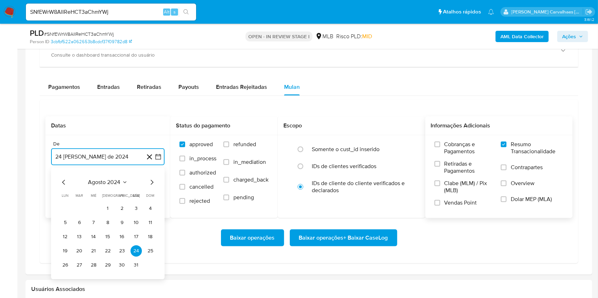
click at [150, 178] on icon "Mes siguiente" at bounding box center [151, 182] width 9 height 9
click at [152, 180] on icon "Mes siguiente" at bounding box center [151, 182] width 9 height 9
click at [151, 180] on icon "Mes siguiente" at bounding box center [151, 182] width 9 height 9
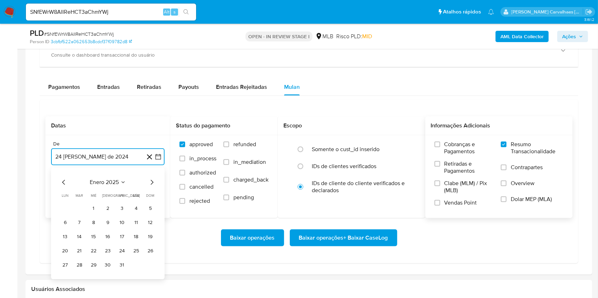
click at [151, 180] on icon "Mes siguiente" at bounding box center [151, 182] width 9 height 9
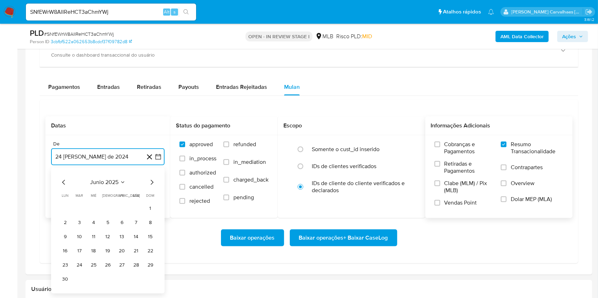
click at [62, 182] on icon "Mes anterior" at bounding box center [64, 182] width 9 height 9
click at [136, 253] on button "24" at bounding box center [135, 251] width 11 height 11
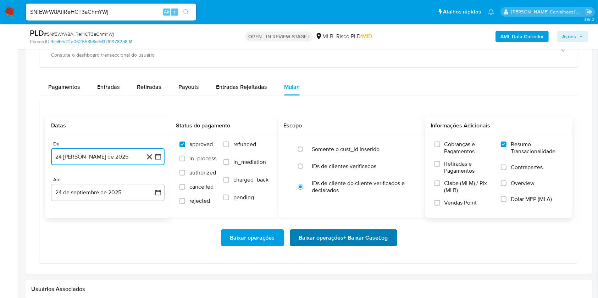
click at [327, 240] on span "Baixar operações + Baixar CaseLog" at bounding box center [343, 238] width 89 height 16
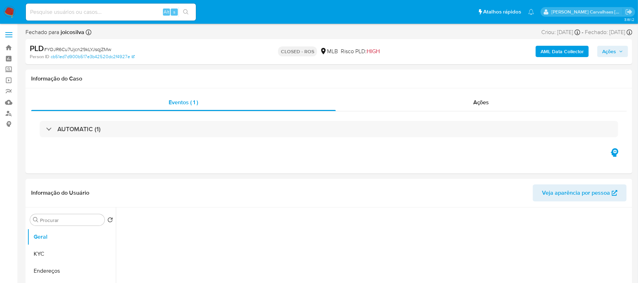
select select "10"
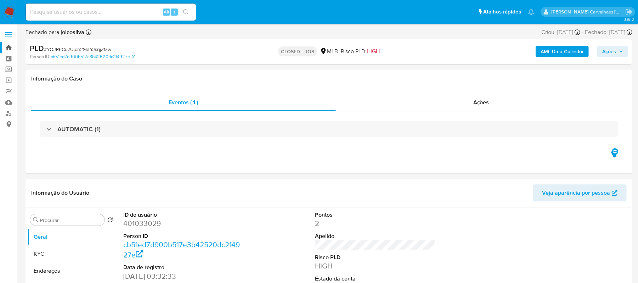
click at [8, 48] on link "Bandeja" at bounding box center [42, 47] width 84 height 11
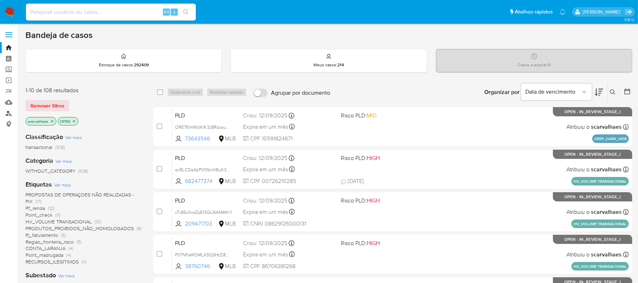
click at [9, 112] on link "Localizador de pessoas" at bounding box center [42, 113] width 84 height 11
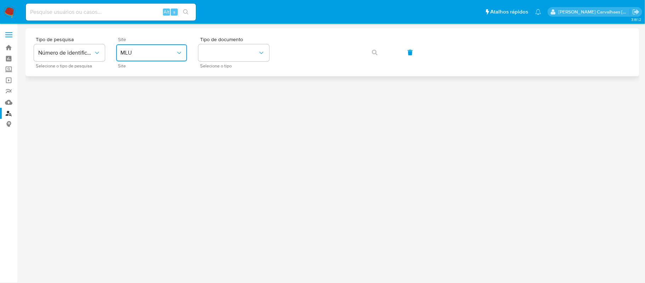
click at [145, 51] on span "MLU" at bounding box center [148, 52] width 55 height 7
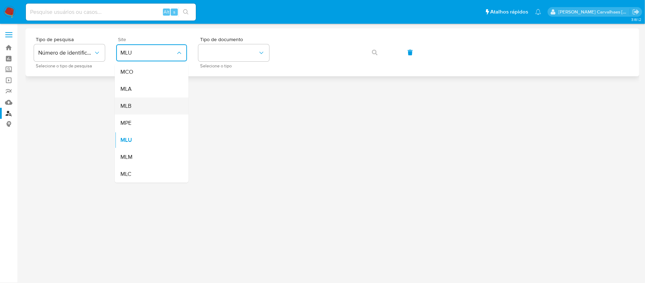
click at [147, 109] on div "MLB" at bounding box center [150, 105] width 58 height 17
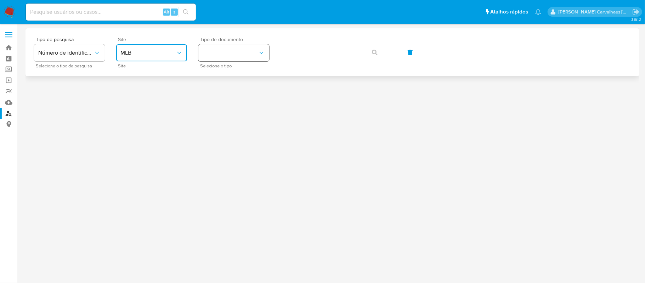
click at [240, 51] on button "identificationType" at bounding box center [233, 52] width 71 height 17
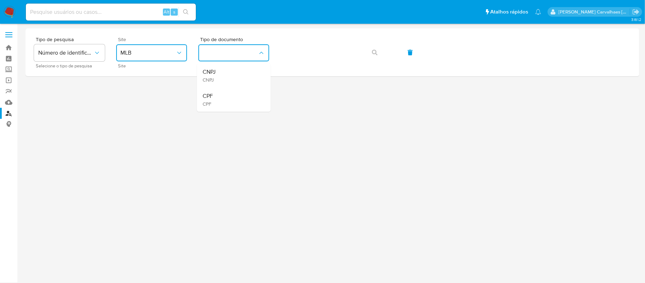
drag, startPoint x: 218, startPoint y: 96, endPoint x: 140, endPoint y: 105, distance: 79.2
click at [219, 97] on div "CPF CPF" at bounding box center [232, 100] width 58 height 24
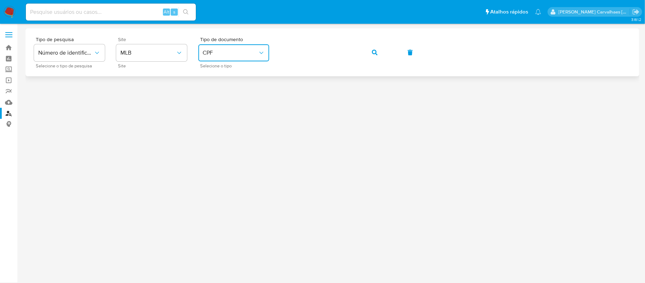
click at [374, 52] on icon "button" at bounding box center [375, 53] width 6 height 6
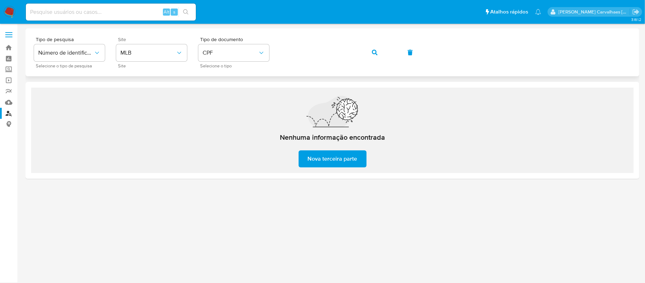
click at [275, 51] on div "Tipo de pesquisa Número de identificação Selecione o tipo de pesquisa Site MLB …" at bounding box center [332, 52] width 597 height 31
click at [372, 52] on icon "button" at bounding box center [375, 53] width 6 height 6
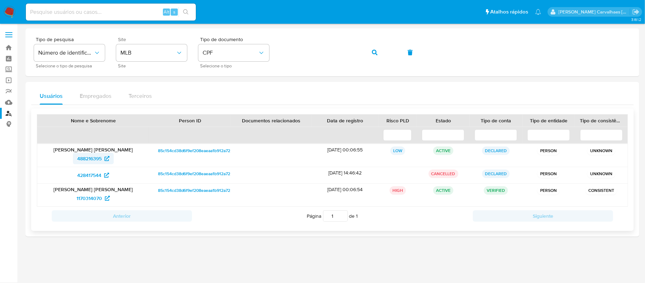
click at [87, 158] on span "488216395" at bounding box center [89, 158] width 24 height 11
click at [87, 175] on span "428417544" at bounding box center [89, 174] width 24 height 11
click at [90, 199] on span "1170314070" at bounding box center [90, 197] width 26 height 11
click at [279, 50] on div "Tipo de pesquisa Número de identificação Selecione o tipo de pesquisa Site MLB …" at bounding box center [332, 52] width 597 height 31
click at [375, 50] on icon "button" at bounding box center [375, 53] width 6 height 6
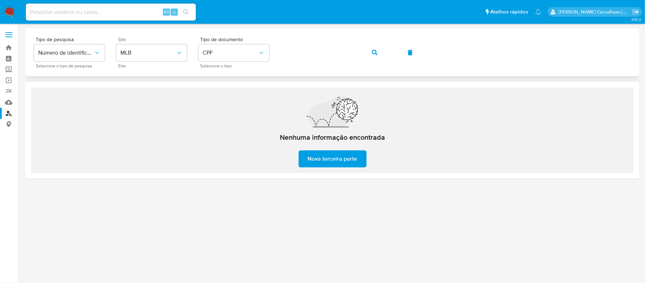
click at [278, 55] on div "Tipo de pesquisa Número de identificação Selecione o tipo de pesquisa Site MLB …" at bounding box center [332, 52] width 597 height 31
click at [371, 53] on button "button" at bounding box center [375, 52] width 24 height 17
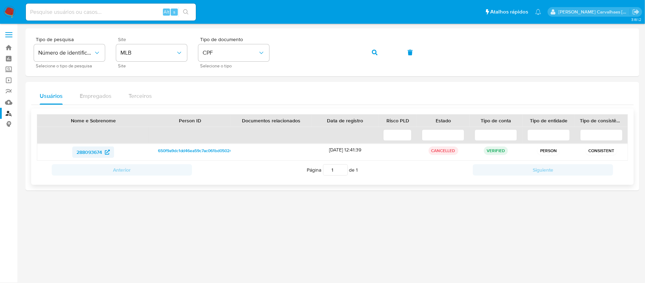
click at [97, 152] on span "288093674" at bounding box center [90, 151] width 26 height 11
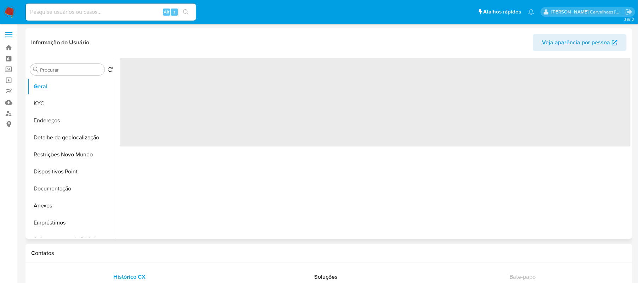
select select "10"
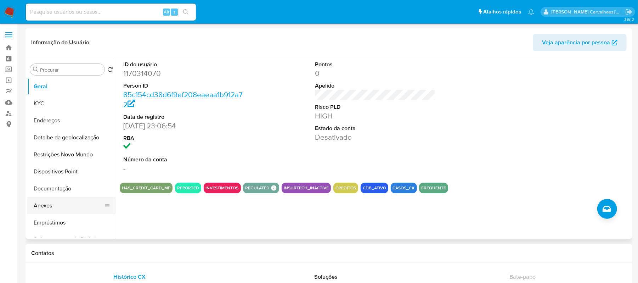
click at [46, 206] on button "Anexos" at bounding box center [68, 205] width 83 height 17
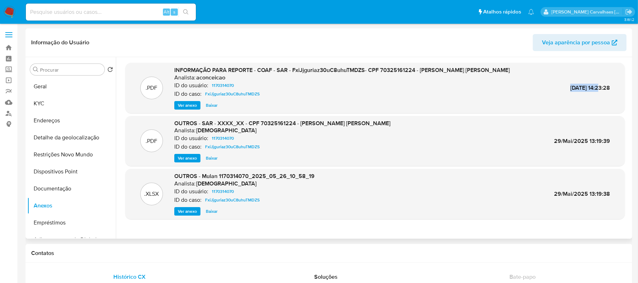
drag, startPoint x: 552, startPoint y: 87, endPoint x: 585, endPoint y: 86, distance: 33.0
click at [585, 86] on span "04/Jun/2025 14:23:28" at bounding box center [591, 88] width 40 height 8
copy span "04/Jun/2025"
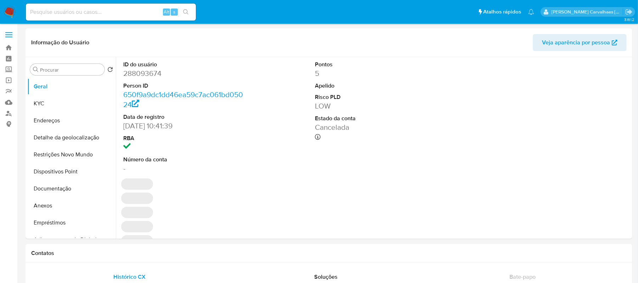
select select "10"
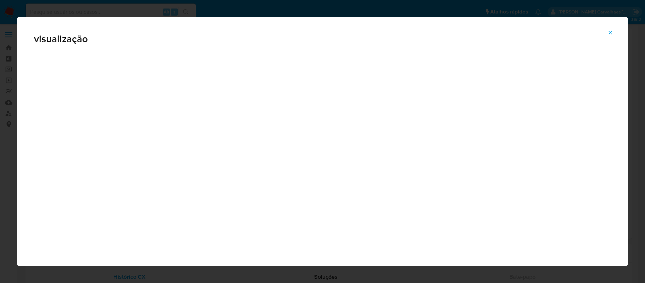
select select "10"
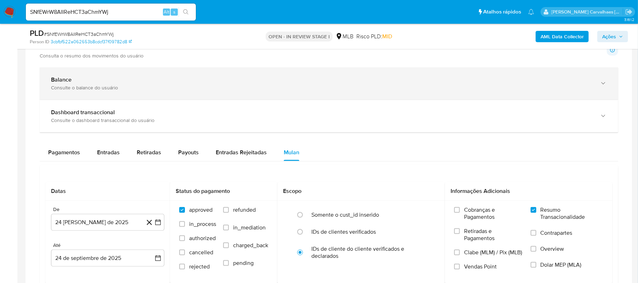
scroll to position [520, 0]
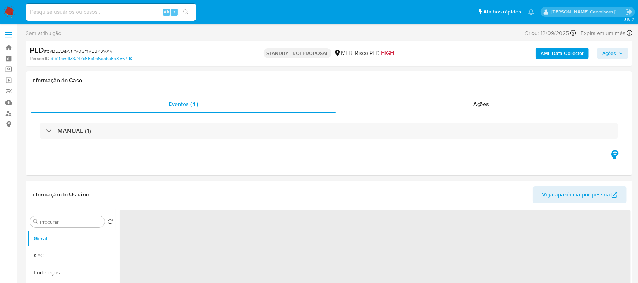
select select "10"
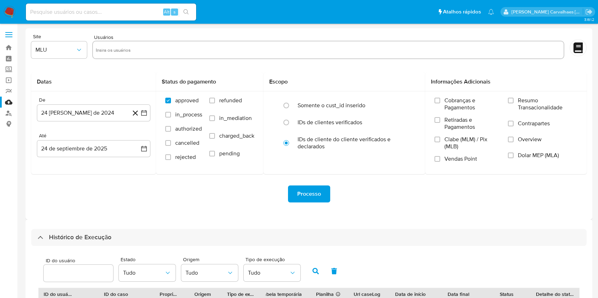
select select "10"
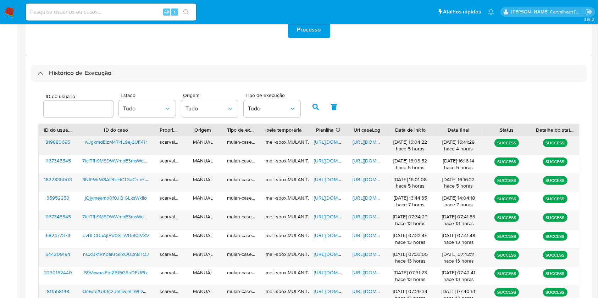
scroll to position [161, 0]
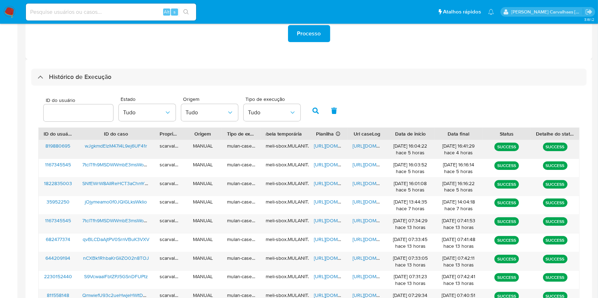
click at [364, 146] on span "https://docs.google.com/document/d/1XJxbQy3tk_FXHLUgT1nH8y-5T-GvINrEejhEVFbxi3U…" at bounding box center [376, 145] width 49 height 7
click at [321, 145] on span "https://docs.google.com/spreadsheets/d/1qa1ro8-v3www5qngHSwHkMA-y9V0v8Q83HiWOk3…" at bounding box center [338, 145] width 49 height 7
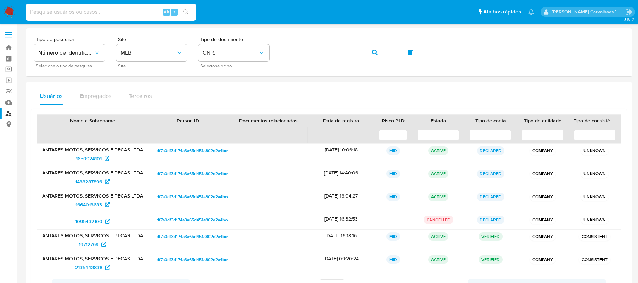
scroll to position [60, 0]
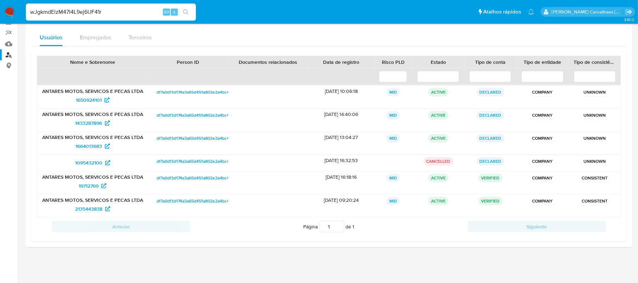
type input "wJgkmdElzM47I4L9ej6UF41r"
click at [186, 9] on icon "search-icon" at bounding box center [185, 11] width 5 height 5
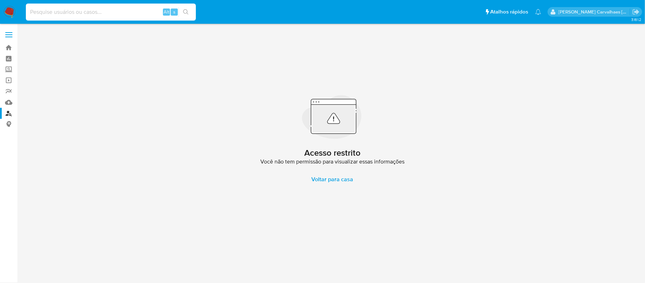
paste input "wJgkmdElzM47I4L9ej6UF41r"
click at [28, 13] on input "wJgkmdElzM47I4L9ej6UF41r" at bounding box center [111, 11] width 170 height 9
type input "wJgkmdElzM47I4L9ej6UF41r"
click at [183, 12] on icon "search-icon" at bounding box center [186, 12] width 6 height 6
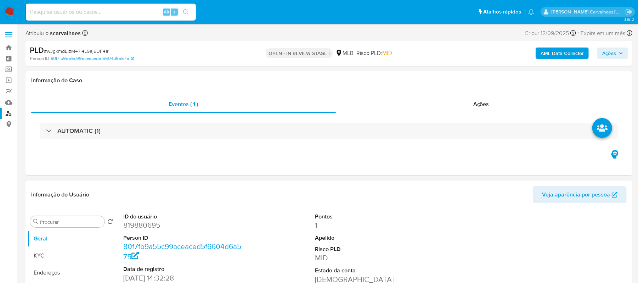
select select "10"
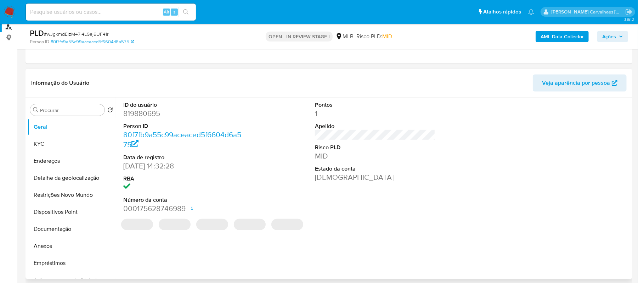
scroll to position [94, 0]
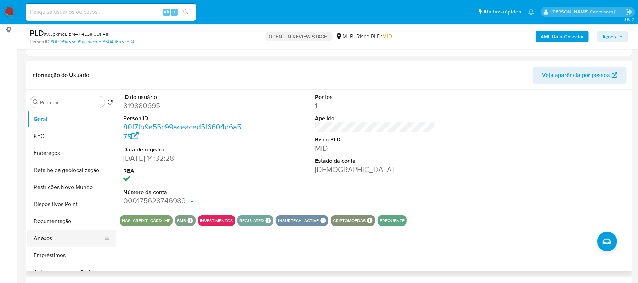
click at [47, 238] on button "Anexos" at bounding box center [68, 238] width 83 height 17
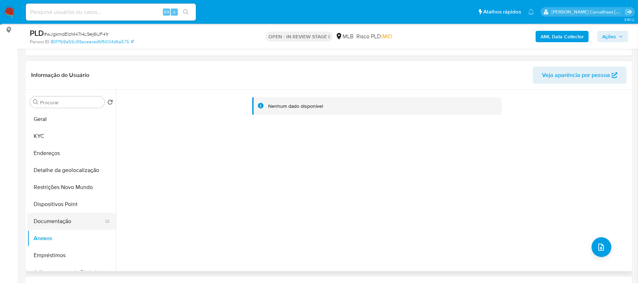
click at [62, 222] on button "Documentação" at bounding box center [68, 221] width 83 height 17
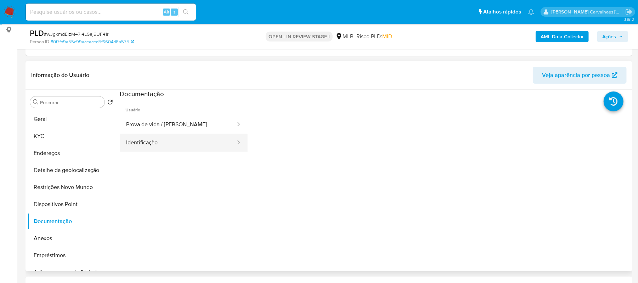
click at [163, 144] on button "Identificação" at bounding box center [178, 143] width 117 height 18
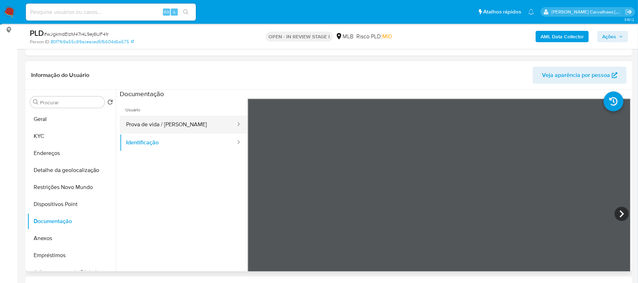
click at [187, 125] on button "Prova de vida / [PERSON_NAME]" at bounding box center [178, 125] width 117 height 18
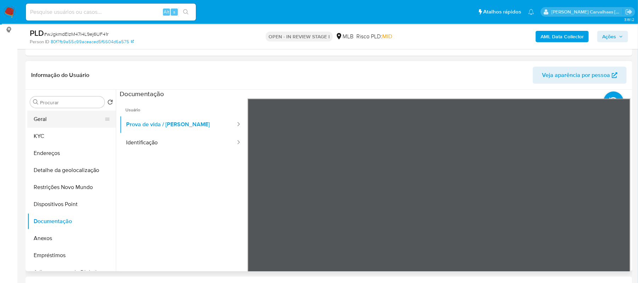
click at [50, 119] on button "Geral" at bounding box center [68, 119] width 83 height 17
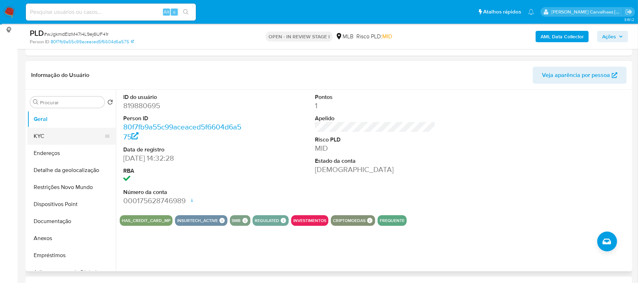
drag, startPoint x: 39, startPoint y: 135, endPoint x: 49, endPoint y: 135, distance: 9.9
click at [40, 135] on button "KYC" at bounding box center [68, 136] width 83 height 17
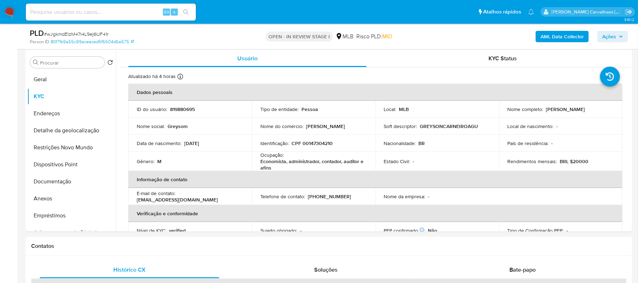
scroll to position [154, 0]
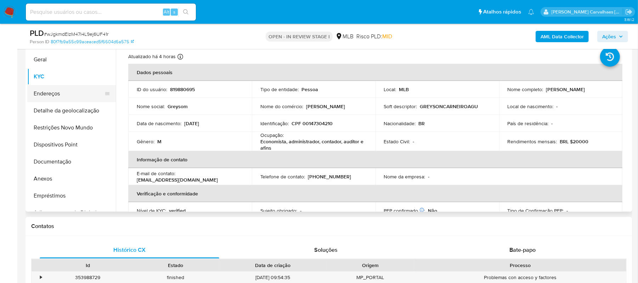
click at [69, 93] on button "Endereços" at bounding box center [68, 93] width 83 height 17
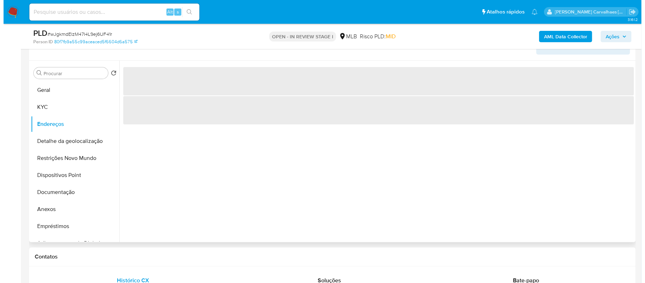
scroll to position [107, 0]
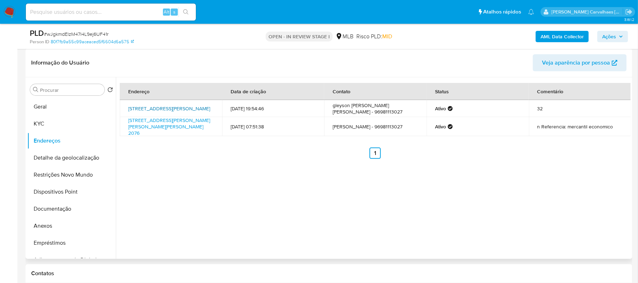
click at [163, 106] on link "Rua Doutor Francisco Faria Lobato 201, Poços De Caldas, Minas Gerais, 37701045,…" at bounding box center [169, 108] width 82 height 7
click at [162, 128] on link "Rua Presidente Arthur Costa E Silva 2076, Santana, Amapá, 68925174, Brasil 2076" at bounding box center [169, 127] width 82 height 20
click at [72, 158] on button "Detalhe da geolocalização" at bounding box center [68, 157] width 83 height 17
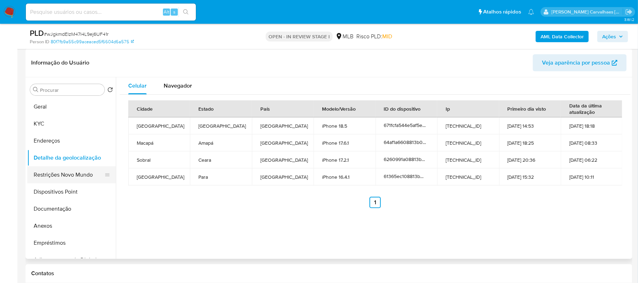
click at [63, 174] on button "Restrições Novo Mundo" at bounding box center [68, 174] width 83 height 17
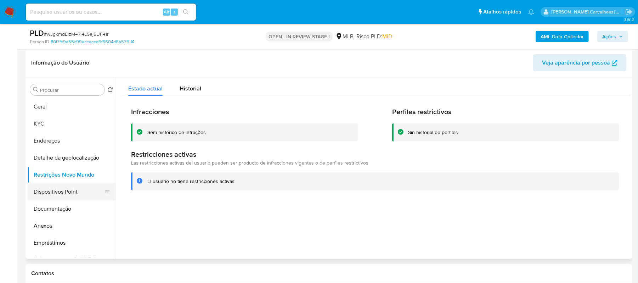
drag, startPoint x: 53, startPoint y: 191, endPoint x: 88, endPoint y: 189, distance: 35.6
click at [53, 191] on button "Dispositivos Point" at bounding box center [68, 191] width 83 height 17
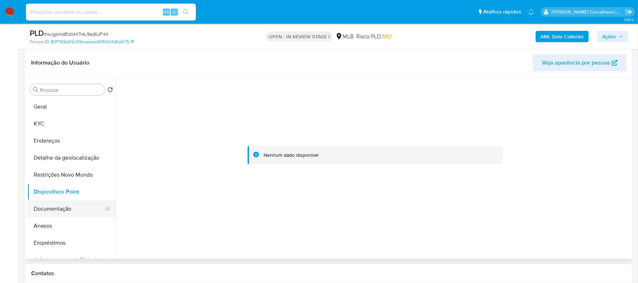
click at [57, 212] on button "Documentação" at bounding box center [68, 208] width 83 height 17
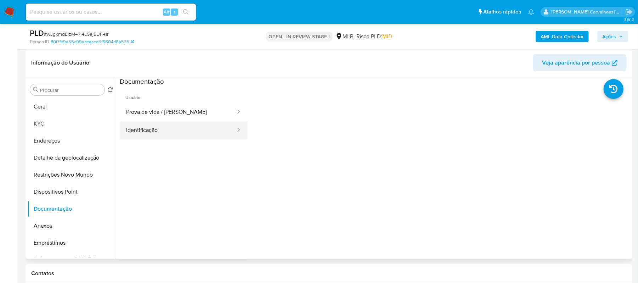
click at [163, 130] on button "Identificação" at bounding box center [178, 130] width 117 height 18
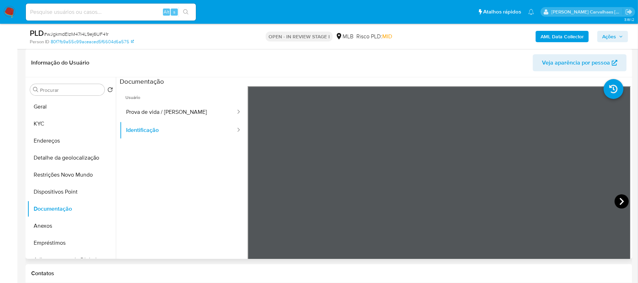
click at [615, 203] on icon at bounding box center [622, 201] width 14 height 14
click at [254, 199] on icon at bounding box center [257, 201] width 14 height 14
click at [45, 229] on button "Anexos" at bounding box center [68, 225] width 83 height 17
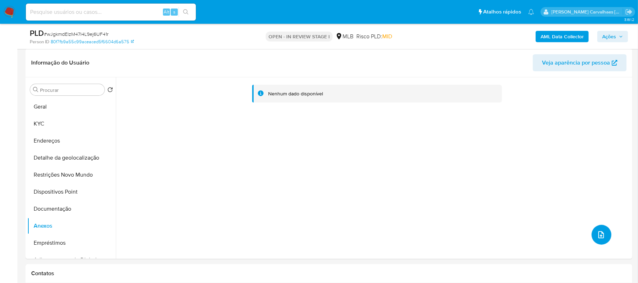
click at [597, 237] on icon "upload-file" at bounding box center [601, 234] width 9 height 9
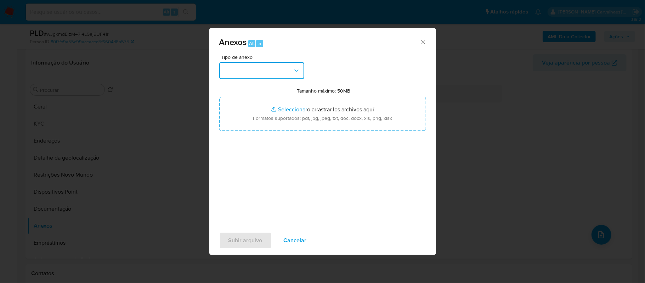
click at [298, 69] on icon "button" at bounding box center [296, 70] width 7 height 7
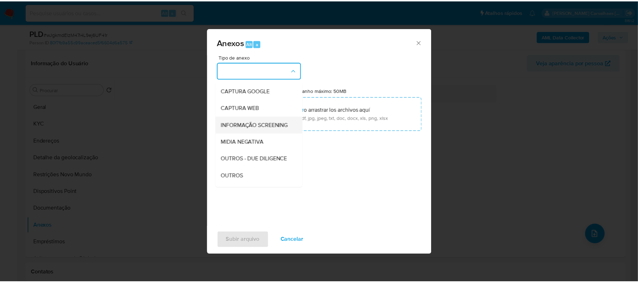
scroll to position [94, 0]
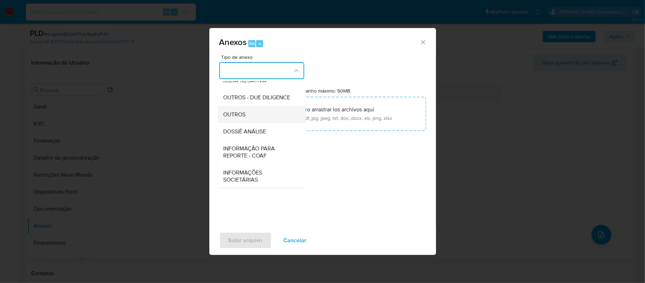
click at [242, 118] on span "OUTROS" at bounding box center [235, 114] width 22 height 7
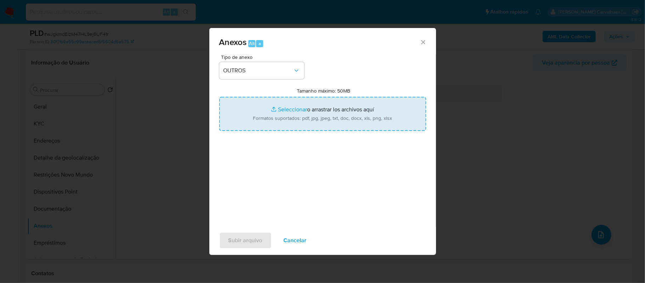
click at [284, 112] on input "Tamanho máximo: 50MB Seleccionar archivos" at bounding box center [322, 114] width 207 height 34
type input "C:\fakepath\SAR - xxxxx- CPF 00147304210 - GREYSON CARNEIRO AGUIAR.pdf"
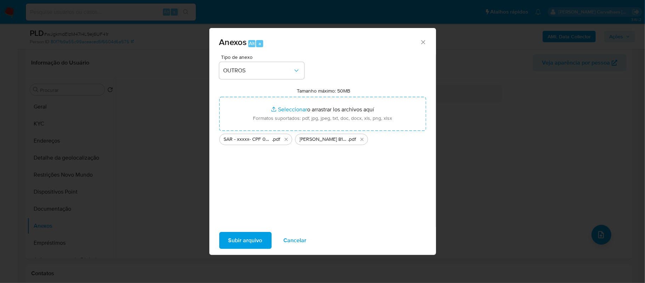
click at [237, 236] on span "Subir arquivo" at bounding box center [246, 241] width 34 height 16
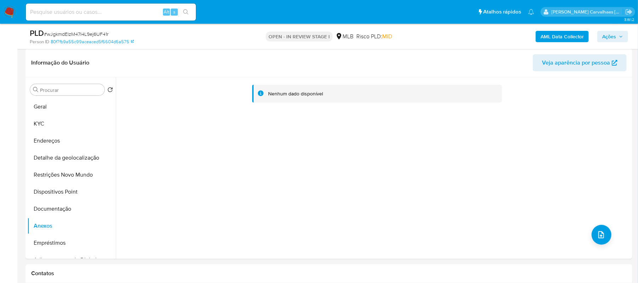
click at [616, 37] on span "Ações" at bounding box center [610, 36] width 14 height 11
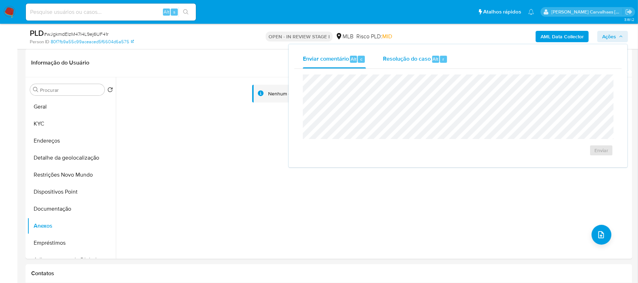
click at [426, 60] on span "Resolução do caso" at bounding box center [407, 59] width 48 height 8
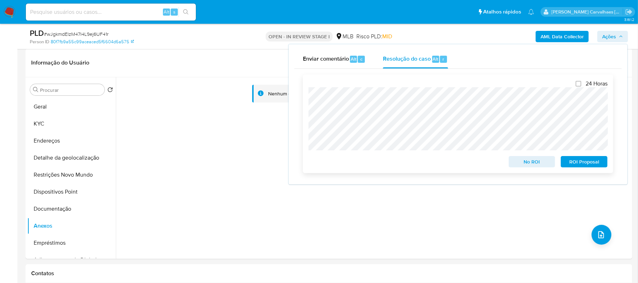
click at [575, 164] on span "ROI Proposal" at bounding box center [584, 162] width 37 height 10
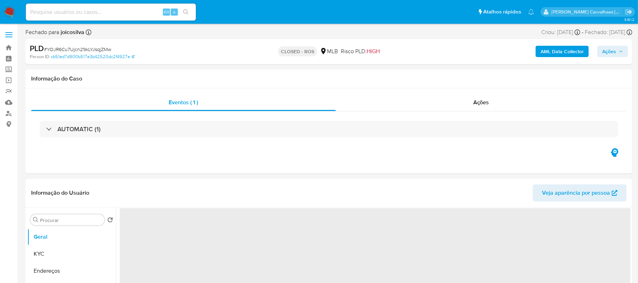
select select "10"
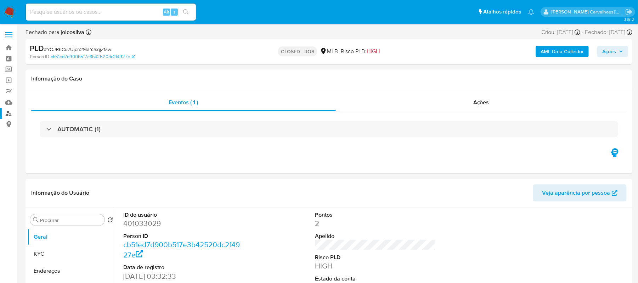
click at [9, 115] on link "Localizador de pessoas" at bounding box center [42, 113] width 84 height 11
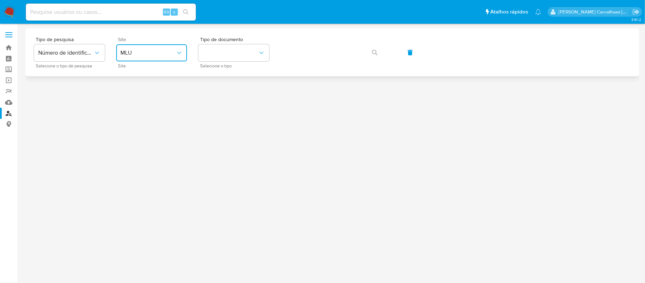
click at [179, 51] on icon "site_id" at bounding box center [179, 52] width 7 height 7
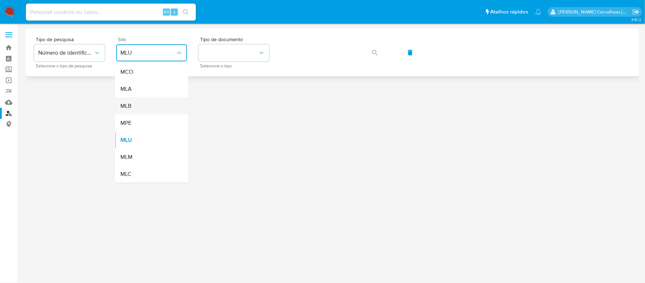
click at [148, 105] on div "MLB" at bounding box center [150, 105] width 58 height 17
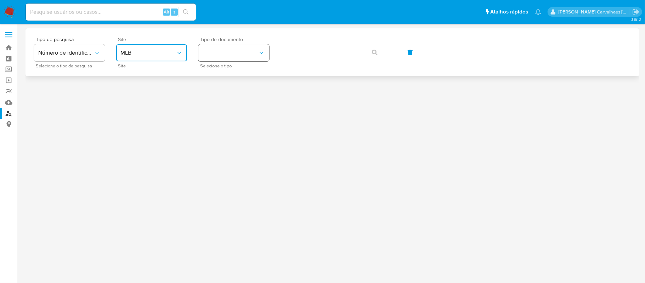
click at [246, 57] on button "identificationType" at bounding box center [233, 52] width 71 height 17
click at [228, 95] on div "CPF CPF" at bounding box center [232, 100] width 58 height 24
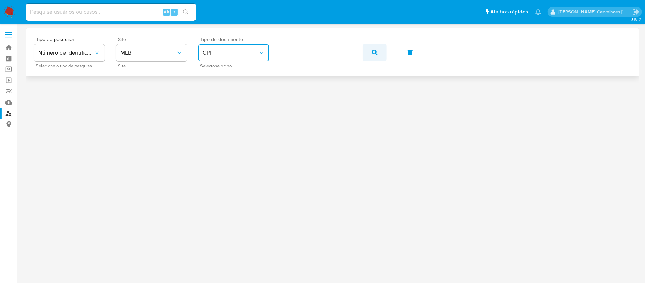
click at [373, 53] on icon "button" at bounding box center [375, 53] width 6 height 6
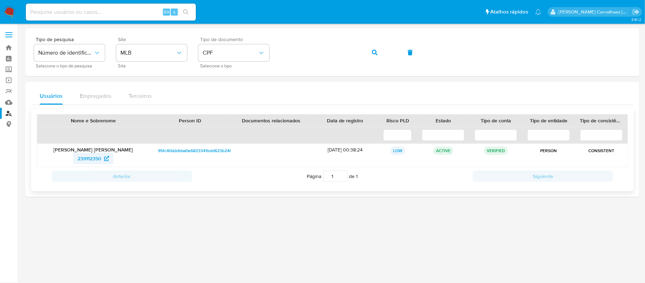
click at [97, 159] on span "239112350" at bounding box center [90, 158] width 24 height 11
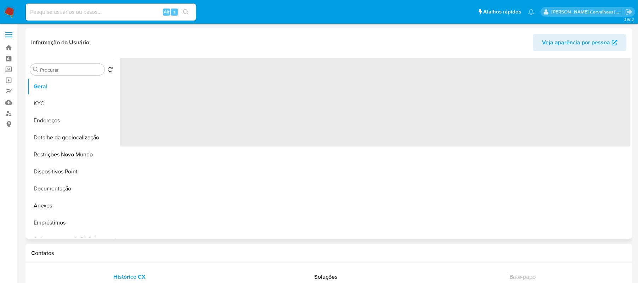
select select "10"
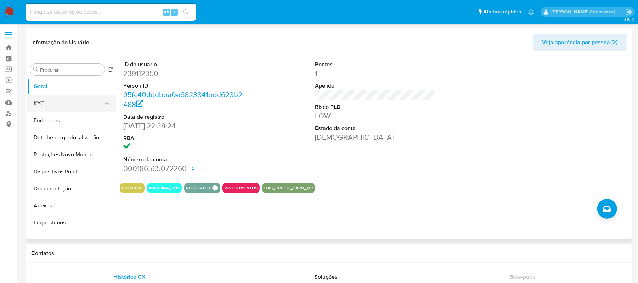
click at [47, 104] on button "KYC" at bounding box center [68, 103] width 83 height 17
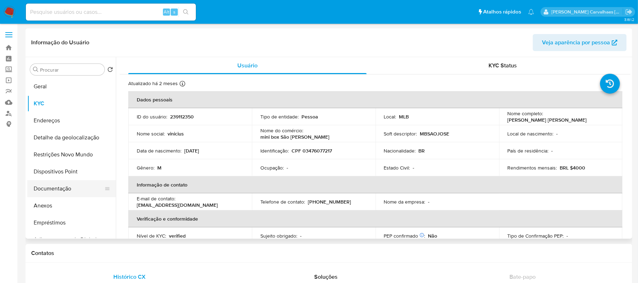
click at [53, 190] on button "Documentação" at bounding box center [68, 188] width 83 height 17
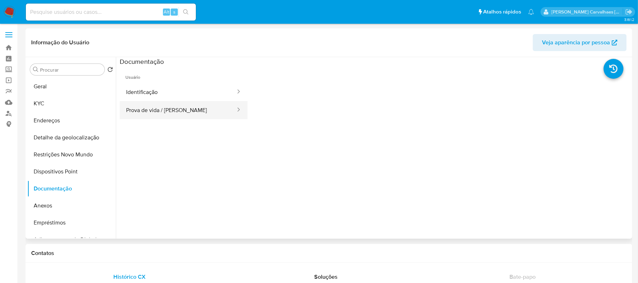
click at [172, 111] on button "Prova de vida / [PERSON_NAME]" at bounding box center [178, 110] width 117 height 18
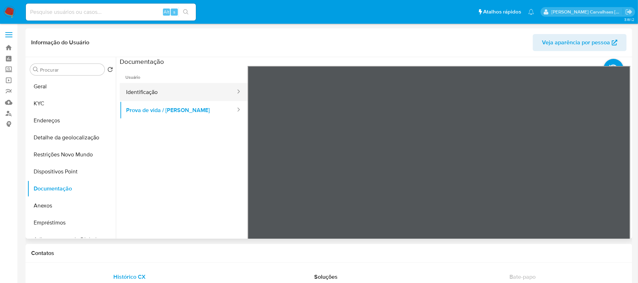
click at [189, 92] on button "Identificação" at bounding box center [178, 92] width 117 height 18
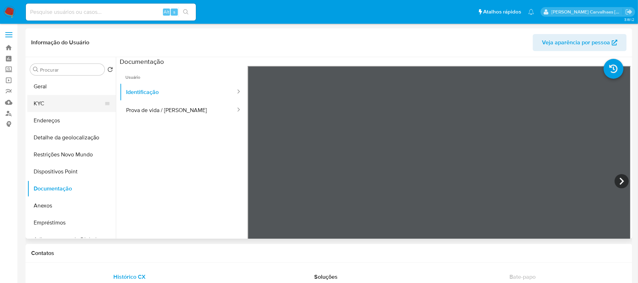
click at [59, 103] on button "KYC" at bounding box center [68, 103] width 83 height 17
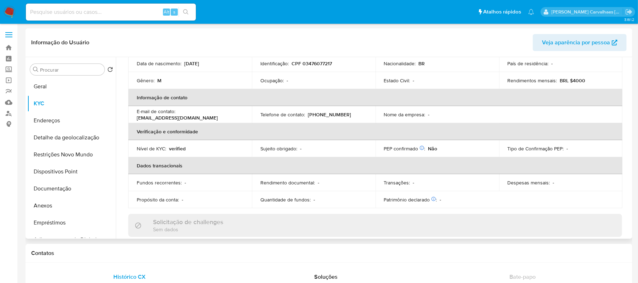
scroll to position [94, 0]
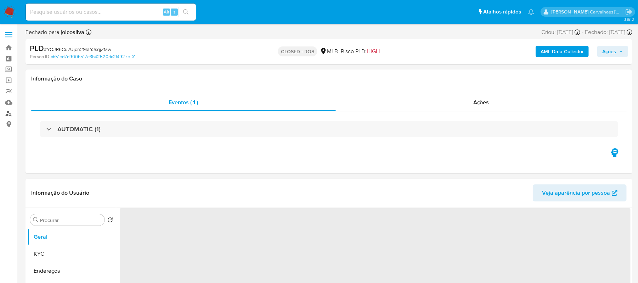
click at [10, 113] on link "Localizador de pessoas" at bounding box center [42, 113] width 84 height 11
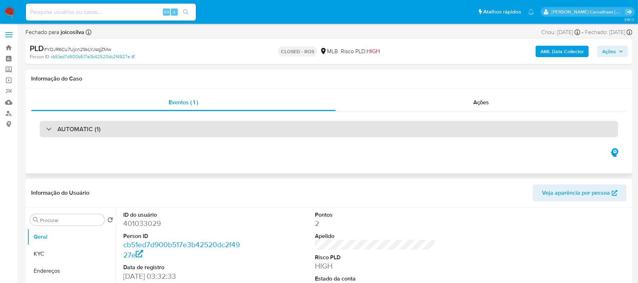
select select "10"
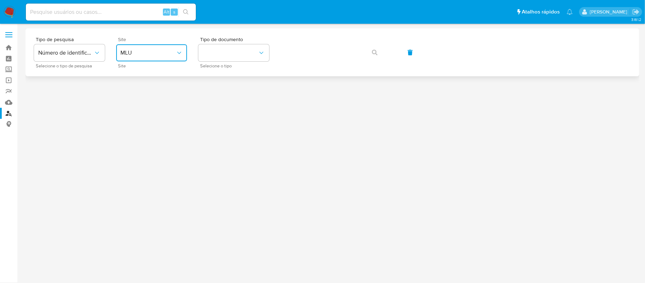
click at [145, 56] on span "MLU" at bounding box center [148, 52] width 55 height 7
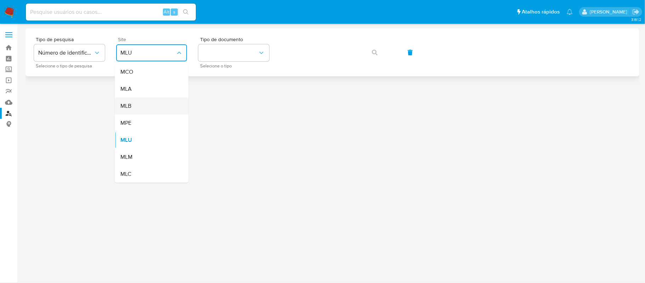
click at [136, 107] on div "MLB" at bounding box center [150, 105] width 58 height 17
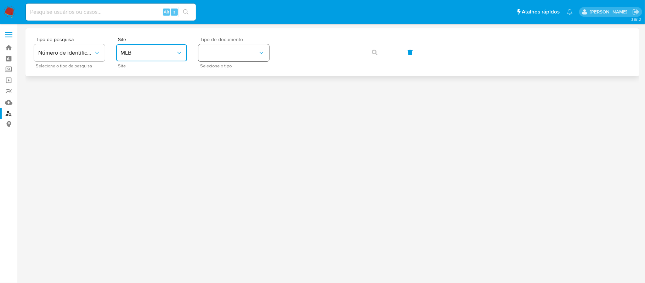
click at [212, 54] on button "identificationType" at bounding box center [233, 52] width 71 height 17
click at [231, 96] on div "CPF CPF" at bounding box center [232, 100] width 58 height 24
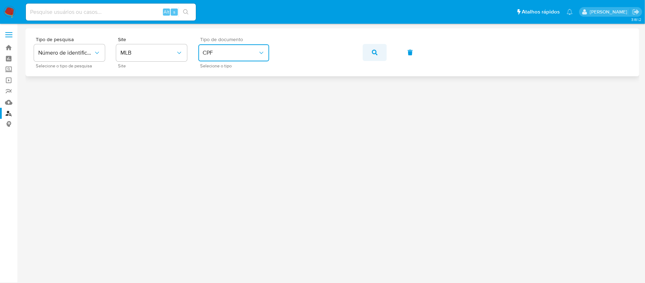
click at [371, 53] on button "button" at bounding box center [375, 52] width 24 height 17
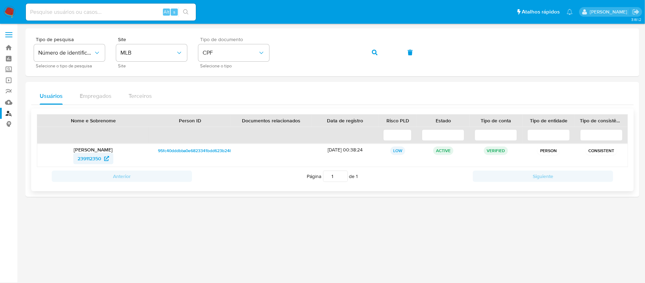
click at [95, 158] on span "239112350" at bounding box center [90, 158] width 24 height 11
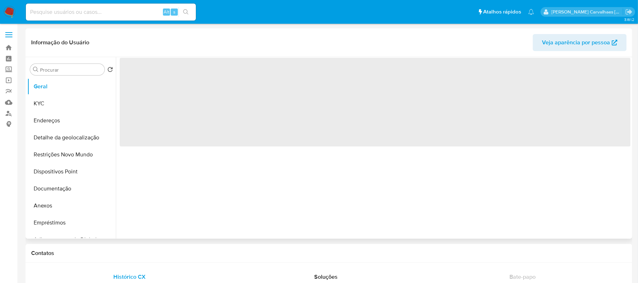
select select "10"
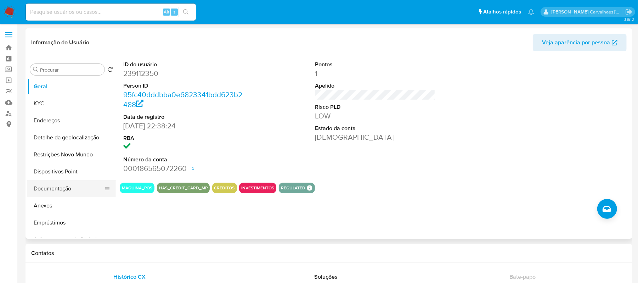
click at [55, 192] on button "Documentação" at bounding box center [68, 188] width 83 height 17
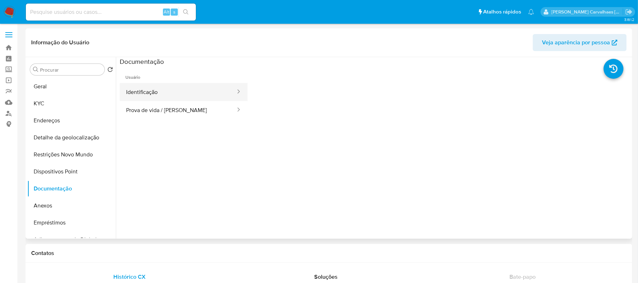
click at [158, 91] on button "Identificação" at bounding box center [178, 92] width 117 height 18
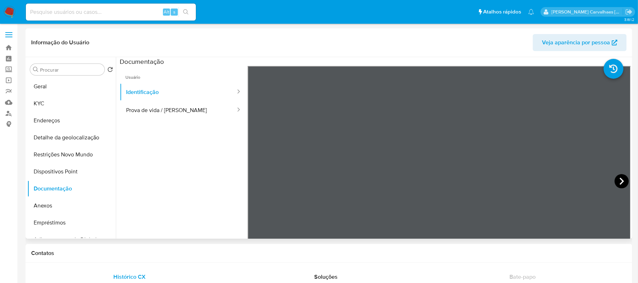
click at [616, 179] on icon at bounding box center [622, 181] width 14 height 14
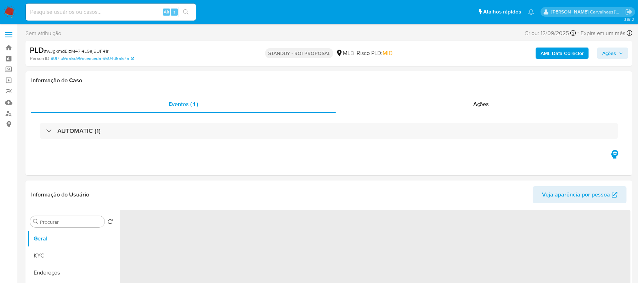
select select "10"
